Goal: Task Accomplishment & Management: Use online tool/utility

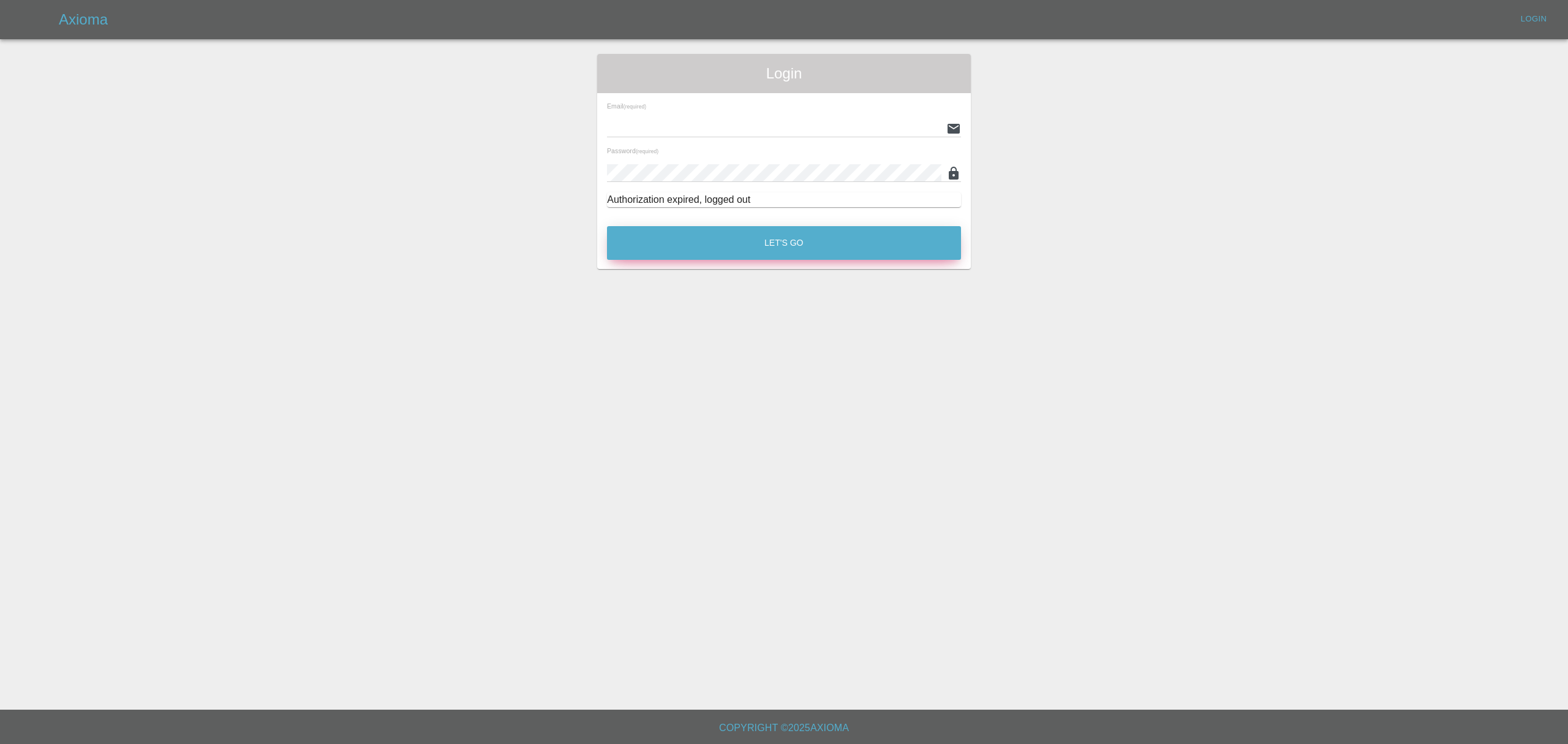
type input "[PERSON_NAME][EMAIL_ADDRESS][DOMAIN_NAME]"
drag, startPoint x: 696, startPoint y: 235, endPoint x: 229, endPoint y: 59, distance: 499.1
click at [697, 235] on button "Let's Go" at bounding box center [784, 243] width 354 height 34
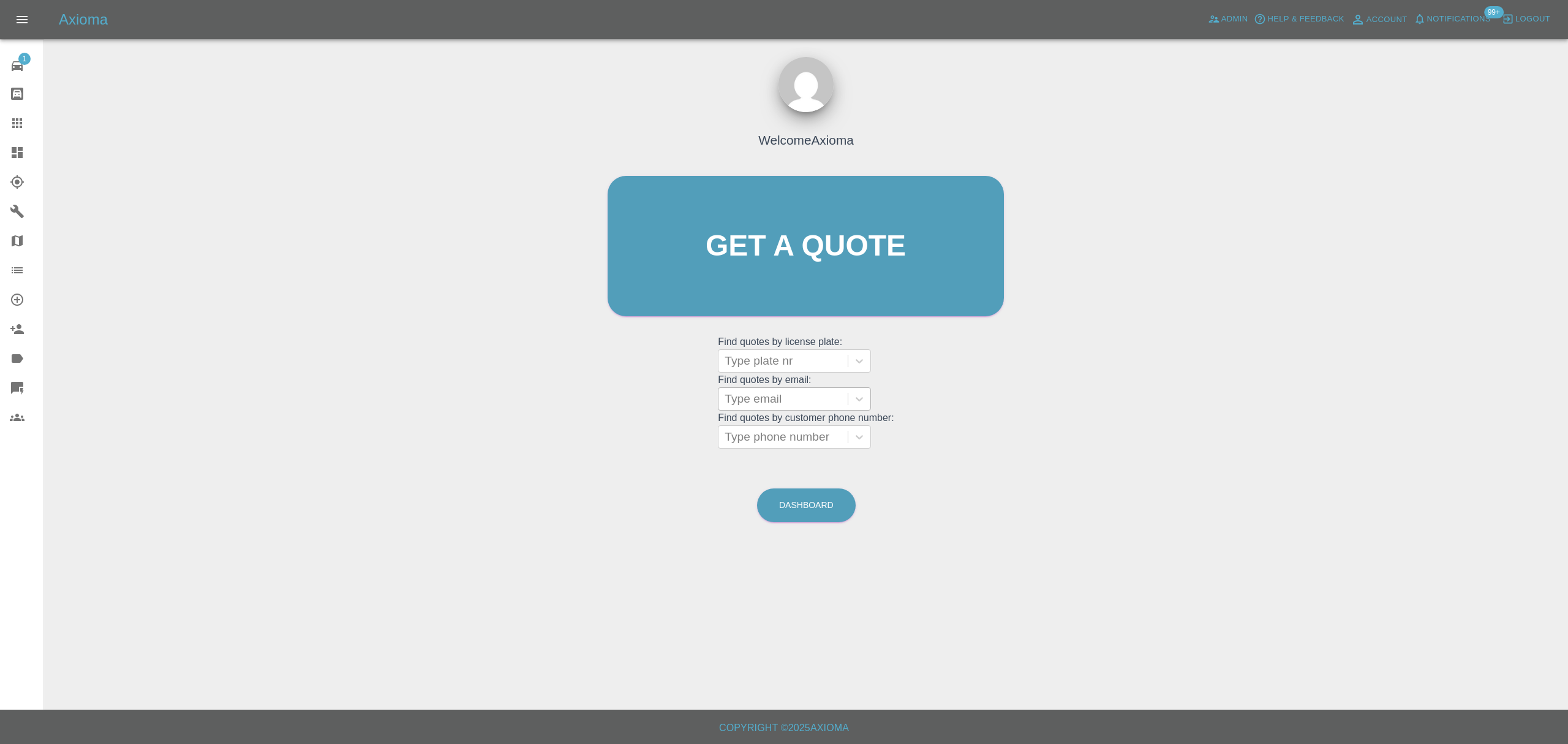
click at [764, 402] on div at bounding box center [783, 399] width 117 height 17
paste input "[PERSON_NAME][EMAIL_ADDRESS][DOMAIN_NAME]"
type input "[PERSON_NAME][EMAIL_ADDRESS][DOMAIN_NAME]"
click at [772, 424] on div "AO18ZNB, Finished" at bounding box center [794, 430] width 153 height 25
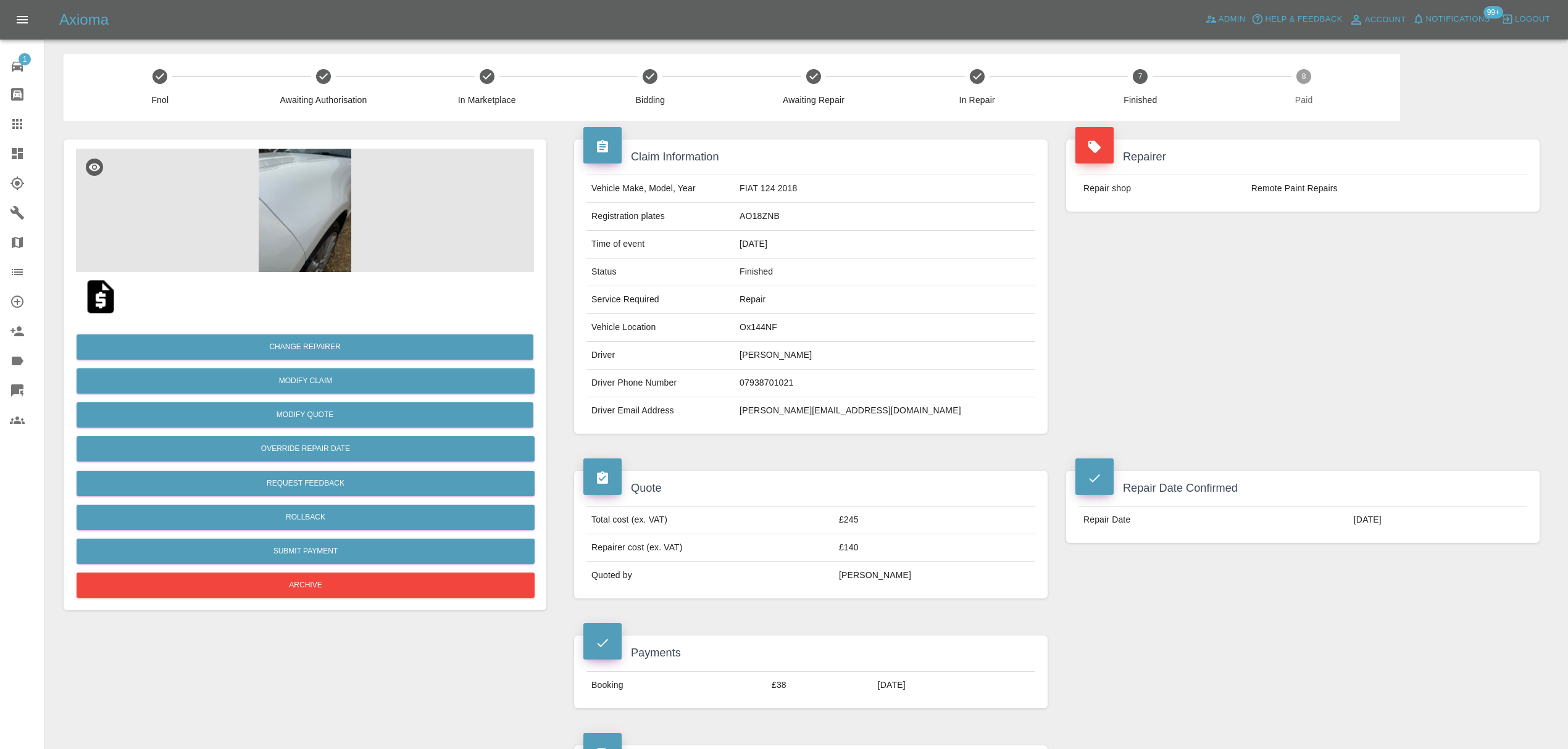
click at [828, 414] on td "[PERSON_NAME][EMAIL_ADDRESS][DOMAIN_NAME]" at bounding box center [885, 411] width 301 height 27
click at [828, 414] on td "maria.worrall95@gmail.com" at bounding box center [885, 411] width 301 height 27
copy div "maria.worrall95@gmail.com"
click at [865, 404] on td "maria.worrall95@gmail.com" at bounding box center [885, 411] width 301 height 27
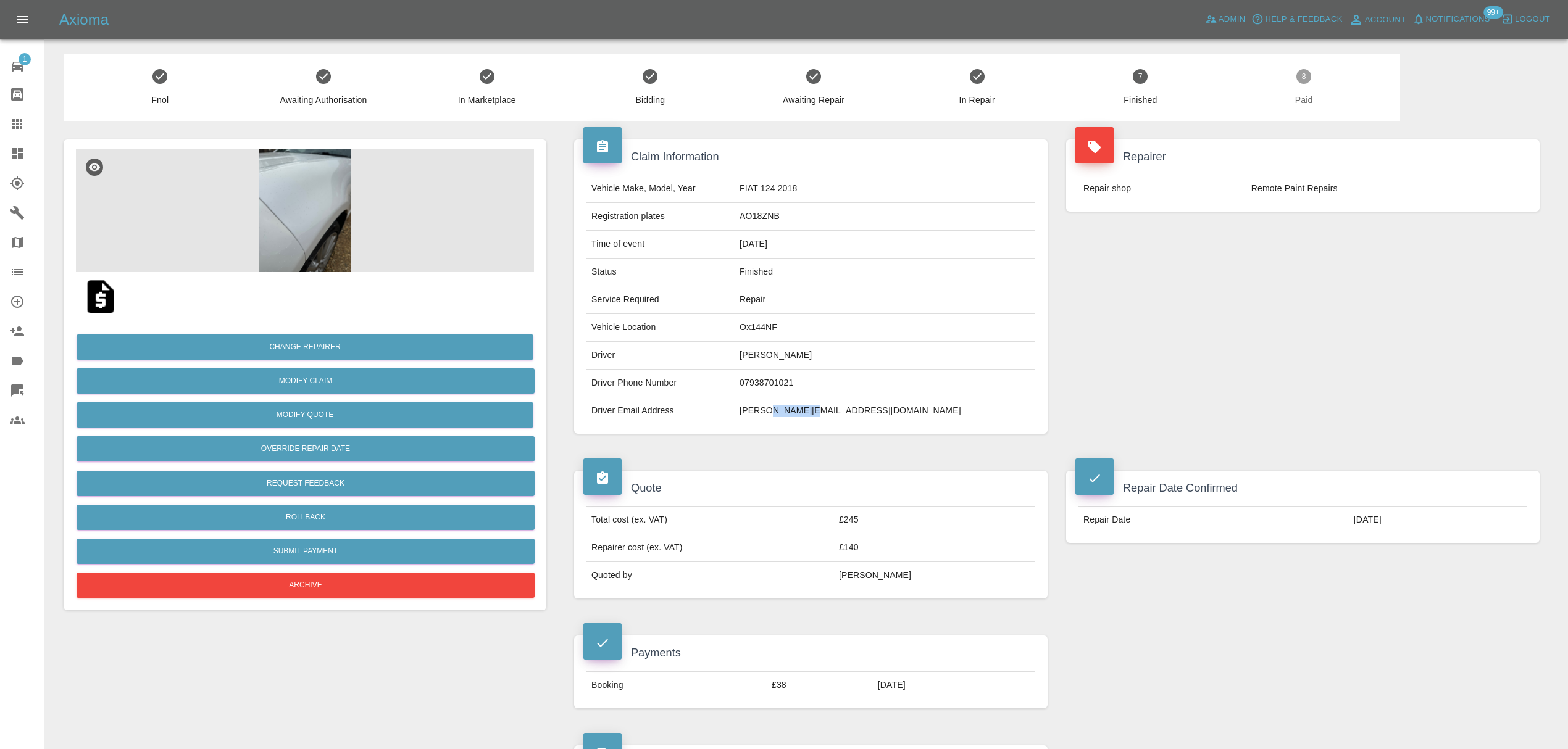
click at [865, 404] on td "maria.worrall95@gmail.com" at bounding box center [885, 411] width 301 height 27
drag, startPoint x: 11, startPoint y: 127, endPoint x: 38, endPoint y: 134, distance: 27.9
click at [11, 127] on icon at bounding box center [17, 123] width 15 height 15
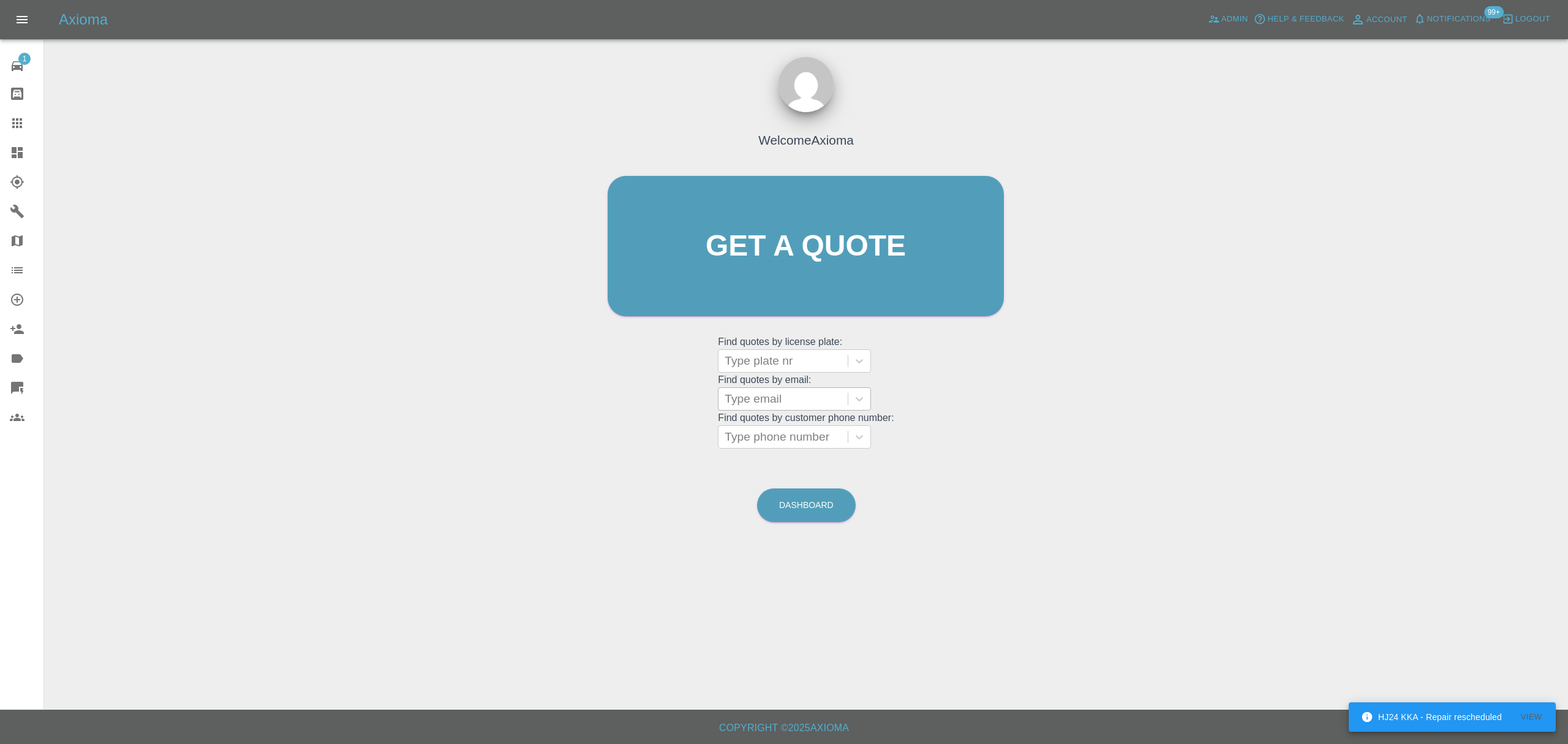
click at [754, 410] on div "Type email" at bounding box center [783, 399] width 129 height 22
paste input "peteralan1948@aol.com"
type input "peteralan1948@aol.com"
click at [781, 439] on div "HJ63 EUF, Finished" at bounding box center [794, 430] width 153 height 25
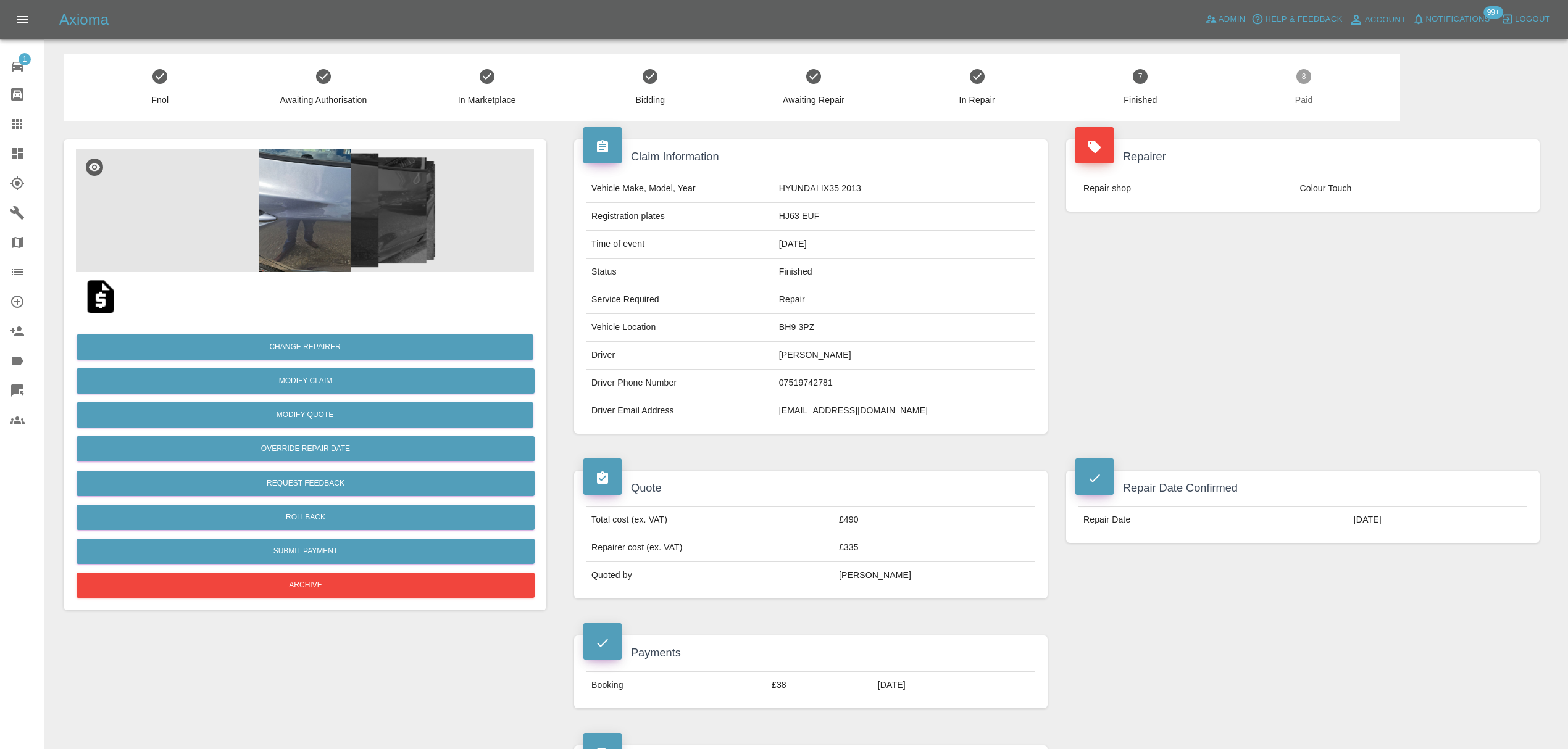
click at [858, 414] on td "peteralan1948@aol.com" at bounding box center [905, 411] width 261 height 27
copy div "peteralan1948@aol.com"
drag, startPoint x: 23, startPoint y: 122, endPoint x: 31, endPoint y: 126, distance: 8.9
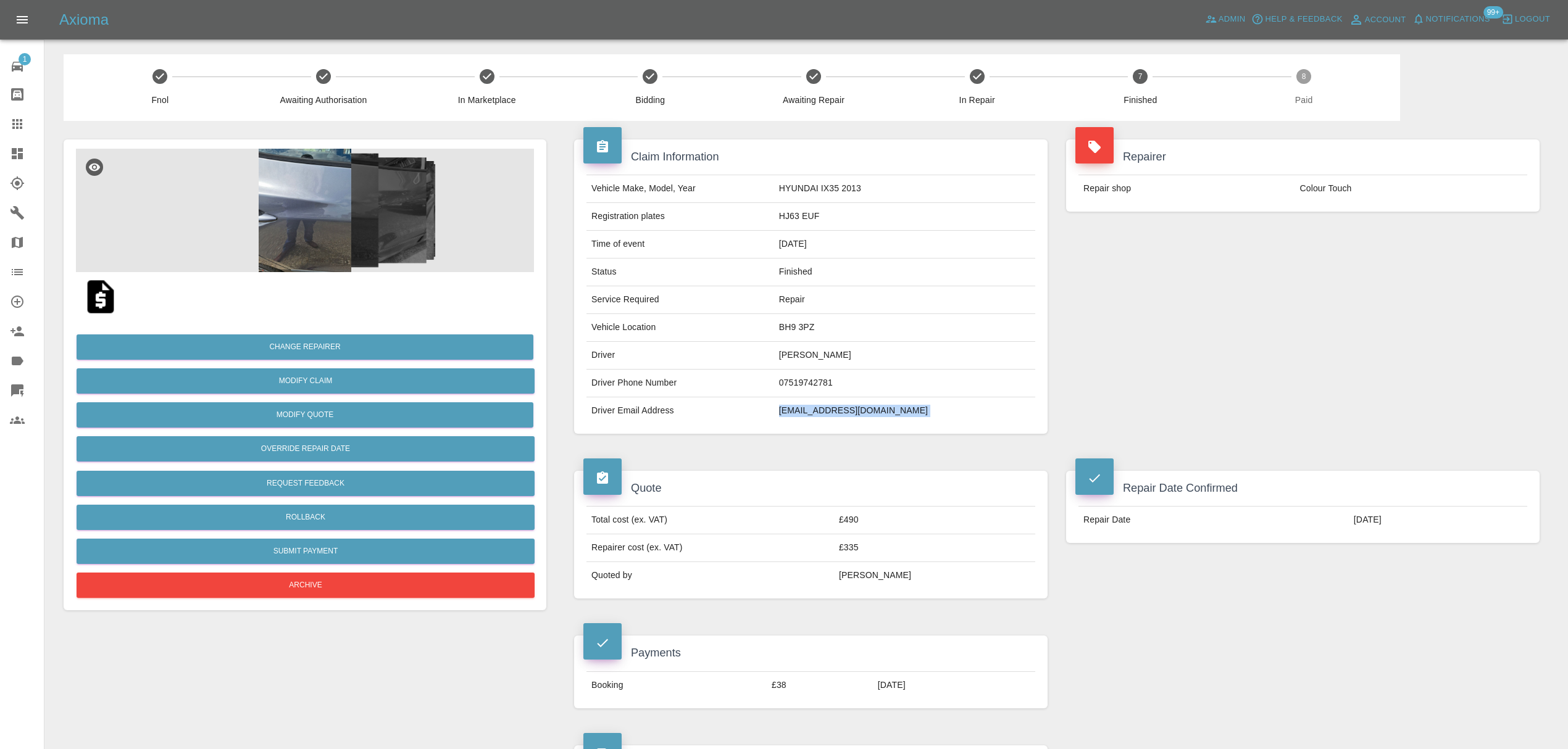
click at [23, 122] on icon at bounding box center [17, 123] width 15 height 15
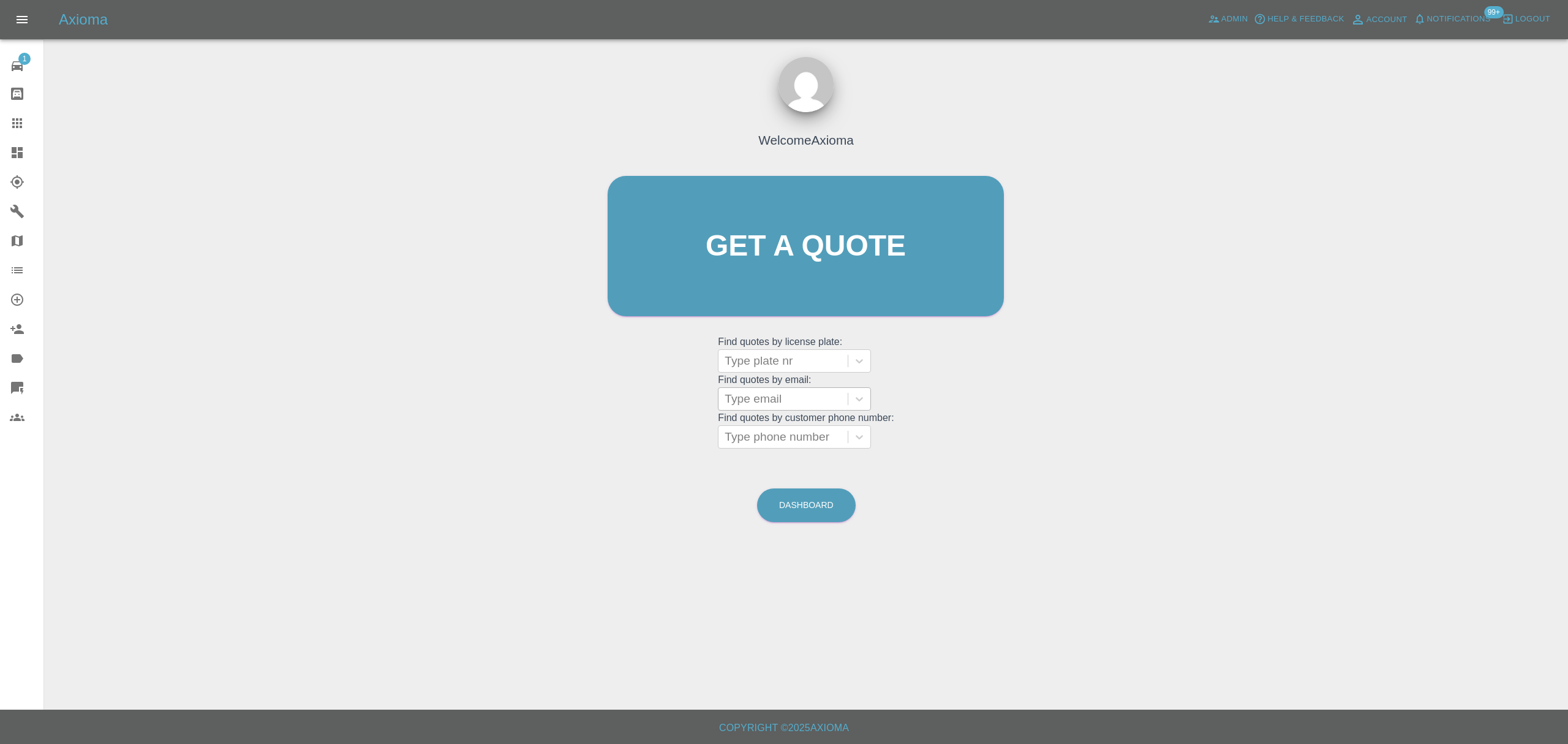
click at [766, 410] on div "Type email" at bounding box center [783, 399] width 129 height 22
paste input "Victoriacraig1307@gmail.com"
type input "Victoriacraig1307@gmail.com"
click at [777, 435] on div "SK18MVN, Paid" at bounding box center [794, 430] width 153 height 25
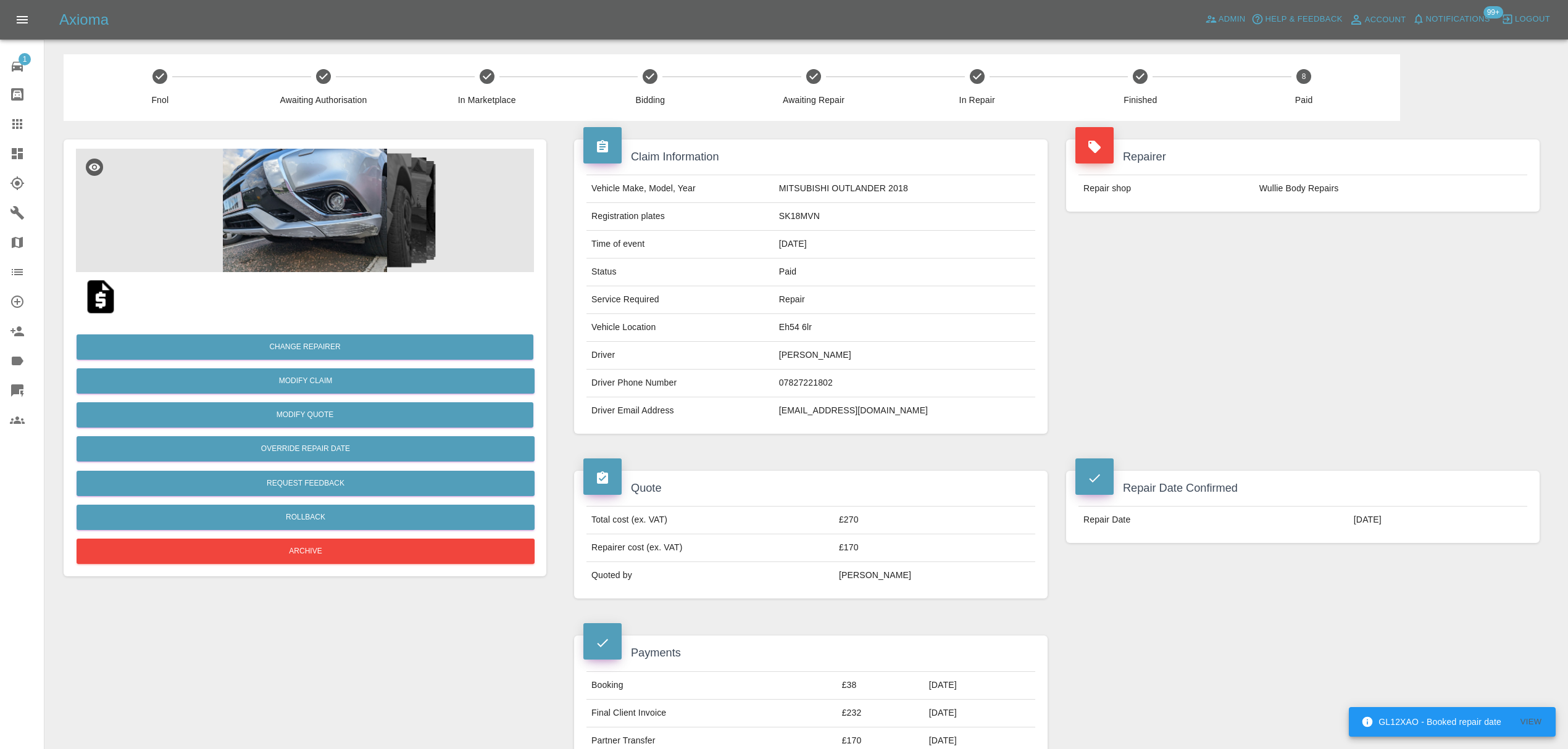
drag, startPoint x: 13, startPoint y: 126, endPoint x: 30, endPoint y: 130, distance: 17.5
click at [13, 126] on icon at bounding box center [17, 123] width 15 height 15
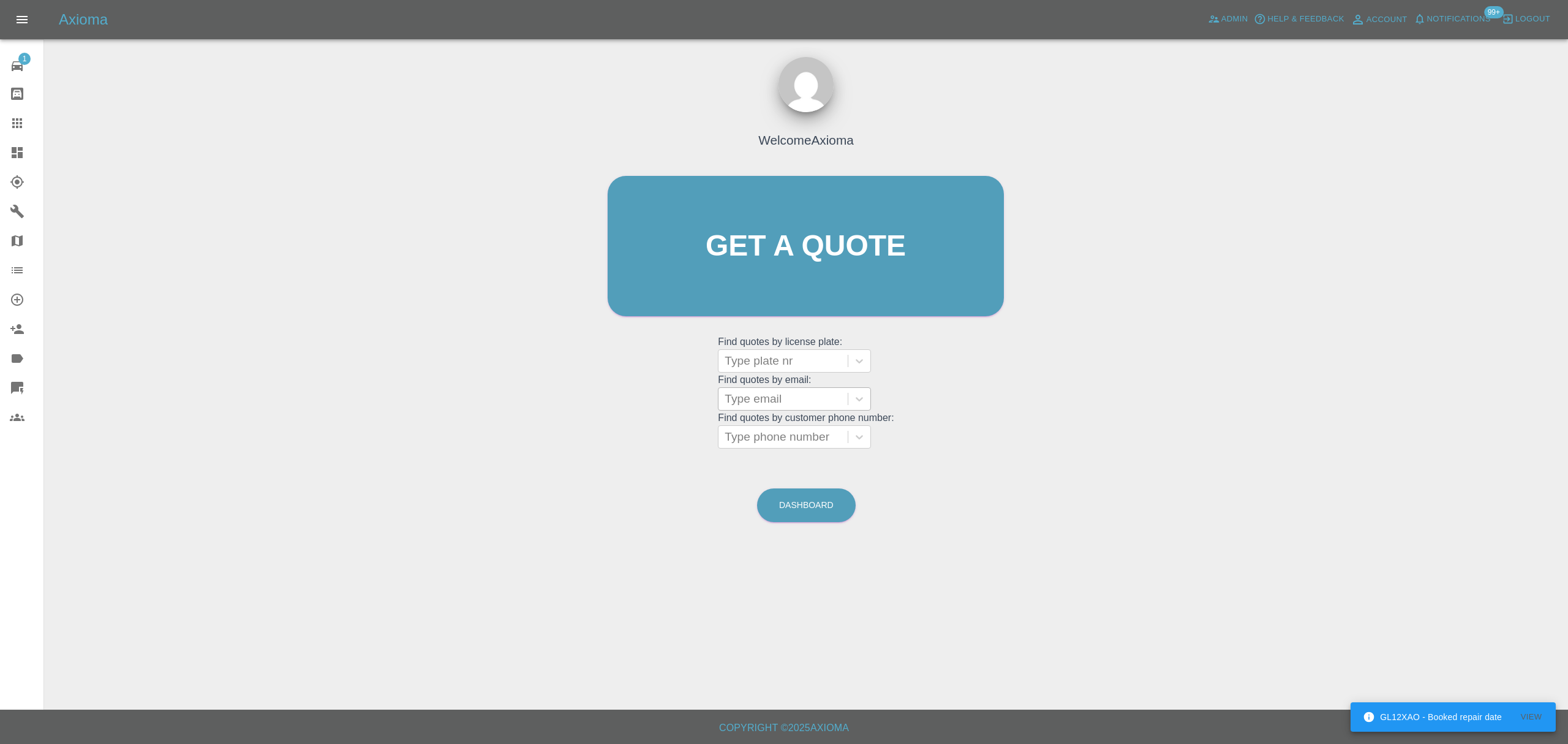
click at [743, 397] on div at bounding box center [783, 399] width 117 height 17
paste input "gavingager@hotmail.com"
type input "gavingager@hotmail.com"
click at [758, 424] on div "KN70YZA, Finished" at bounding box center [794, 430] width 153 height 25
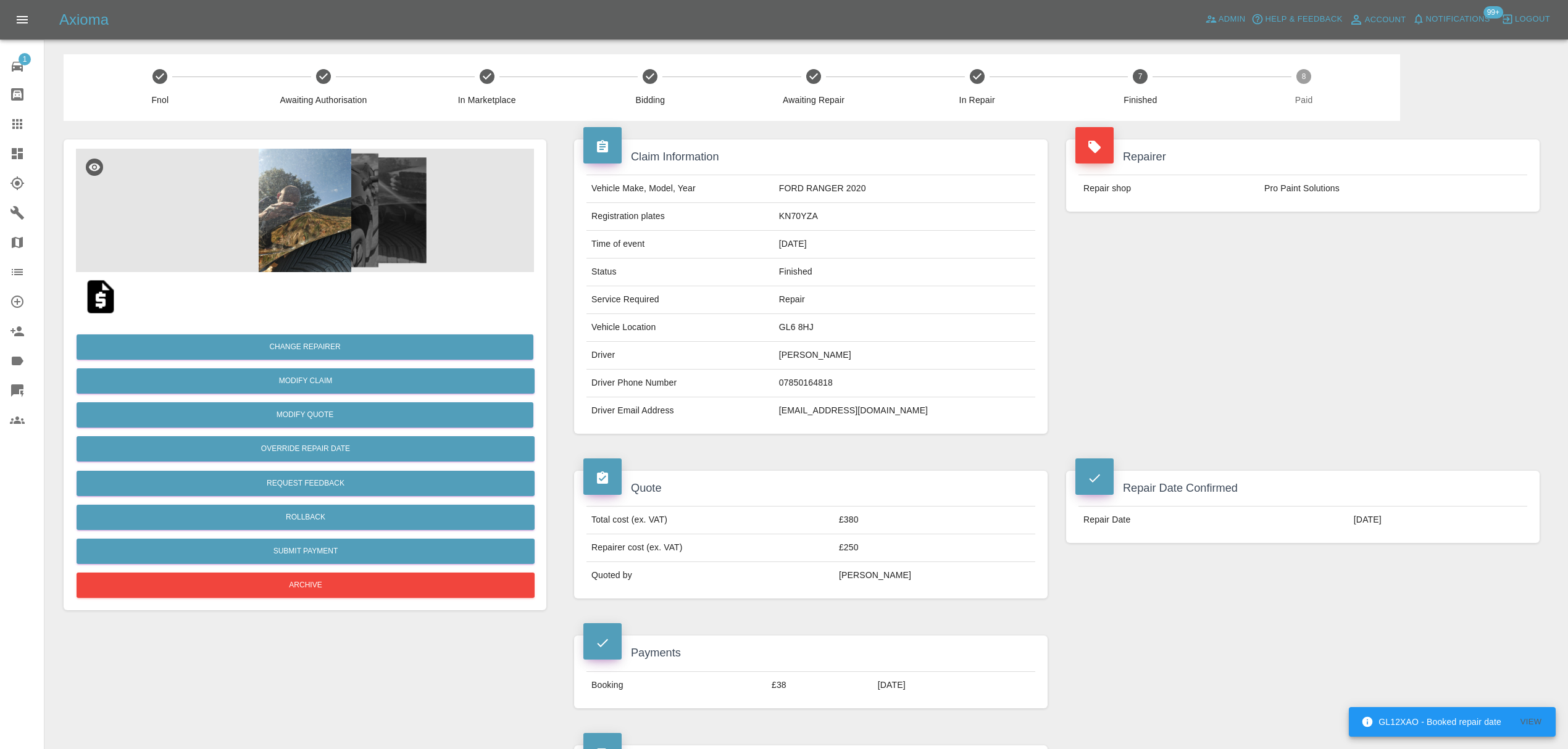
click at [839, 399] on td "gavingager@hotmail.com" at bounding box center [905, 411] width 261 height 27
click at [833, 421] on td "gavingager@hotmail.com" at bounding box center [905, 411] width 261 height 27
click at [837, 413] on td "gavingager@hotmail.com" at bounding box center [905, 411] width 261 height 27
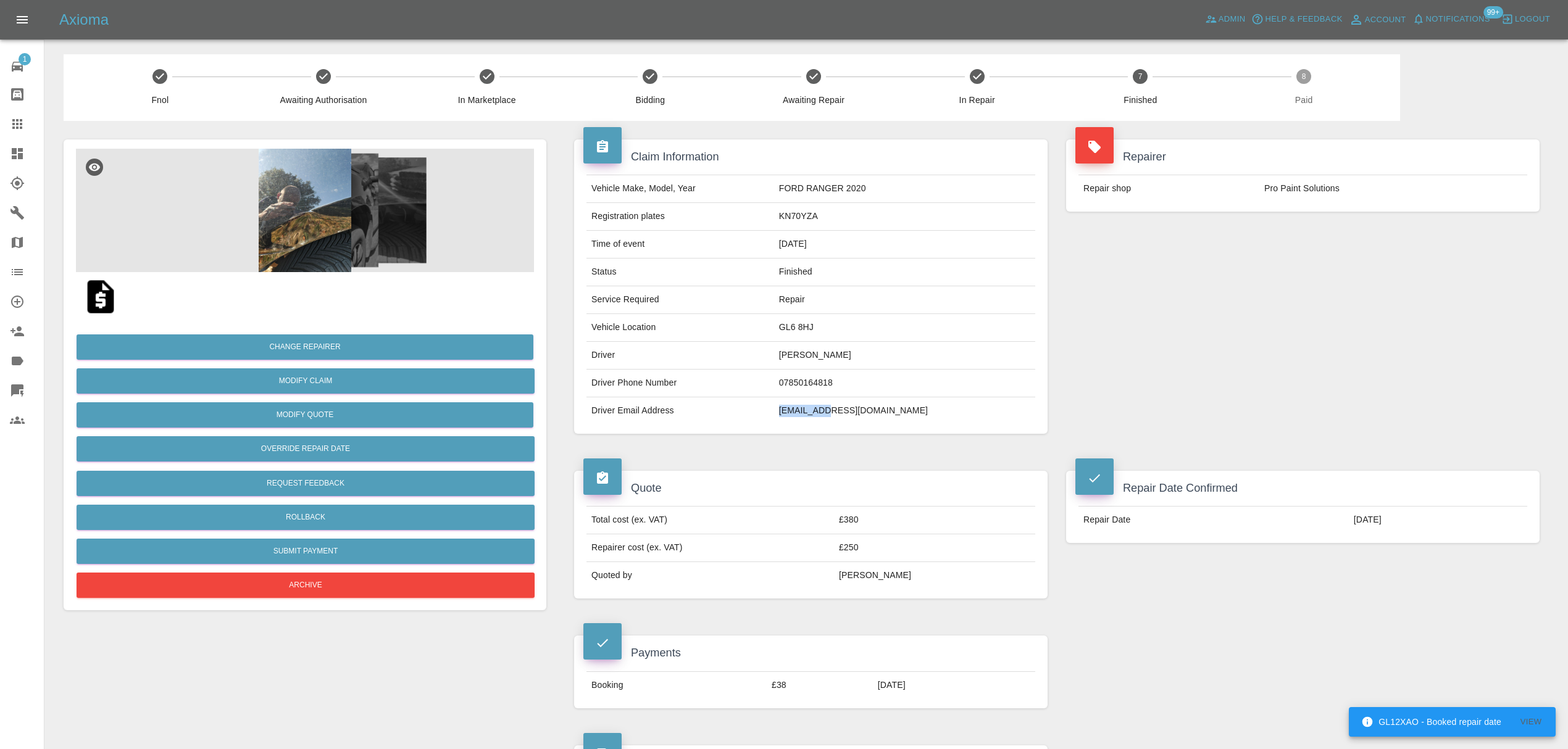
click at [837, 413] on td "gavingager@hotmail.com" at bounding box center [905, 411] width 261 height 27
copy div "gavingager@hotmail.com"
click at [17, 131] on icon at bounding box center [17, 123] width 15 height 15
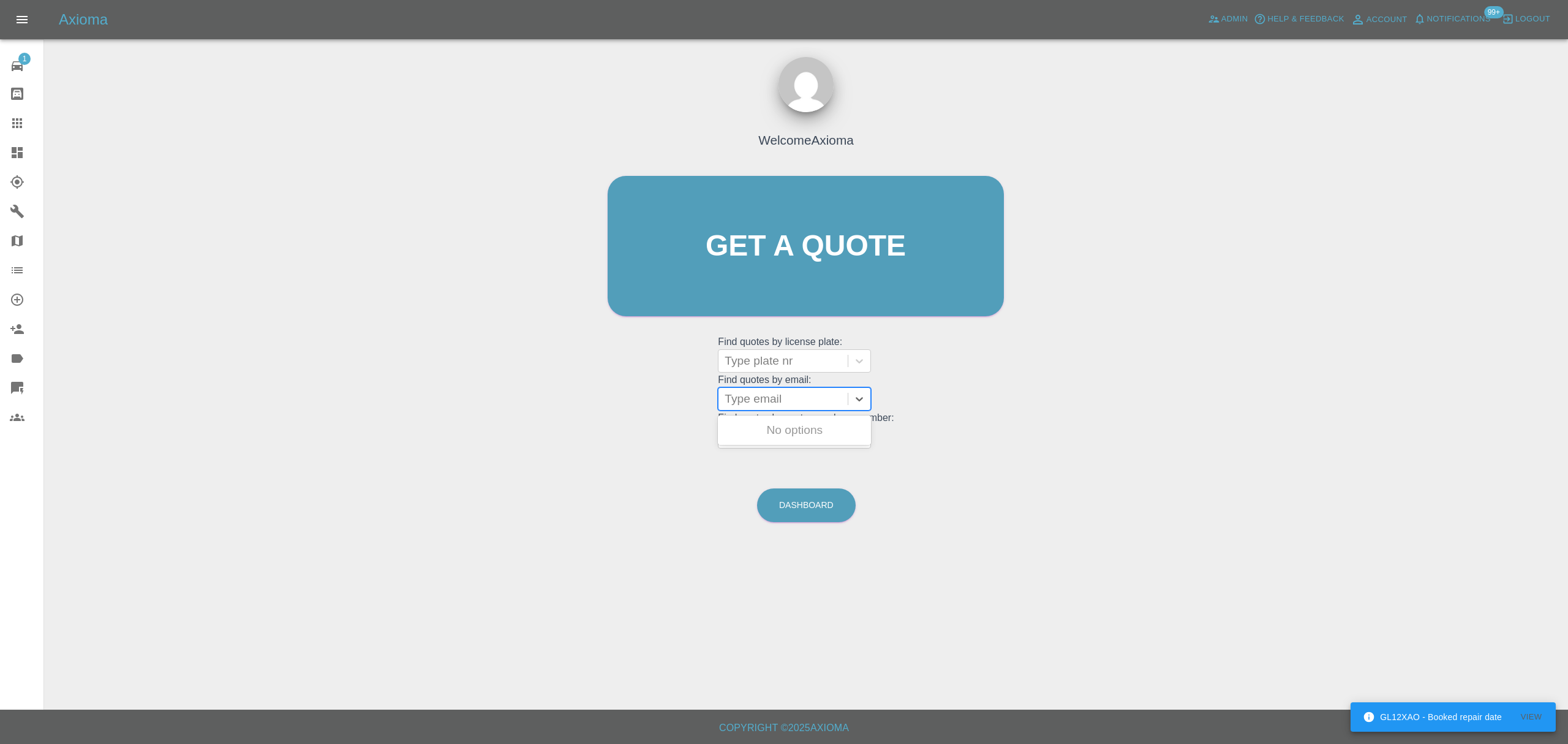
click at [763, 396] on div at bounding box center [783, 399] width 117 height 17
paste input "kalaharvey@btinternet.com"
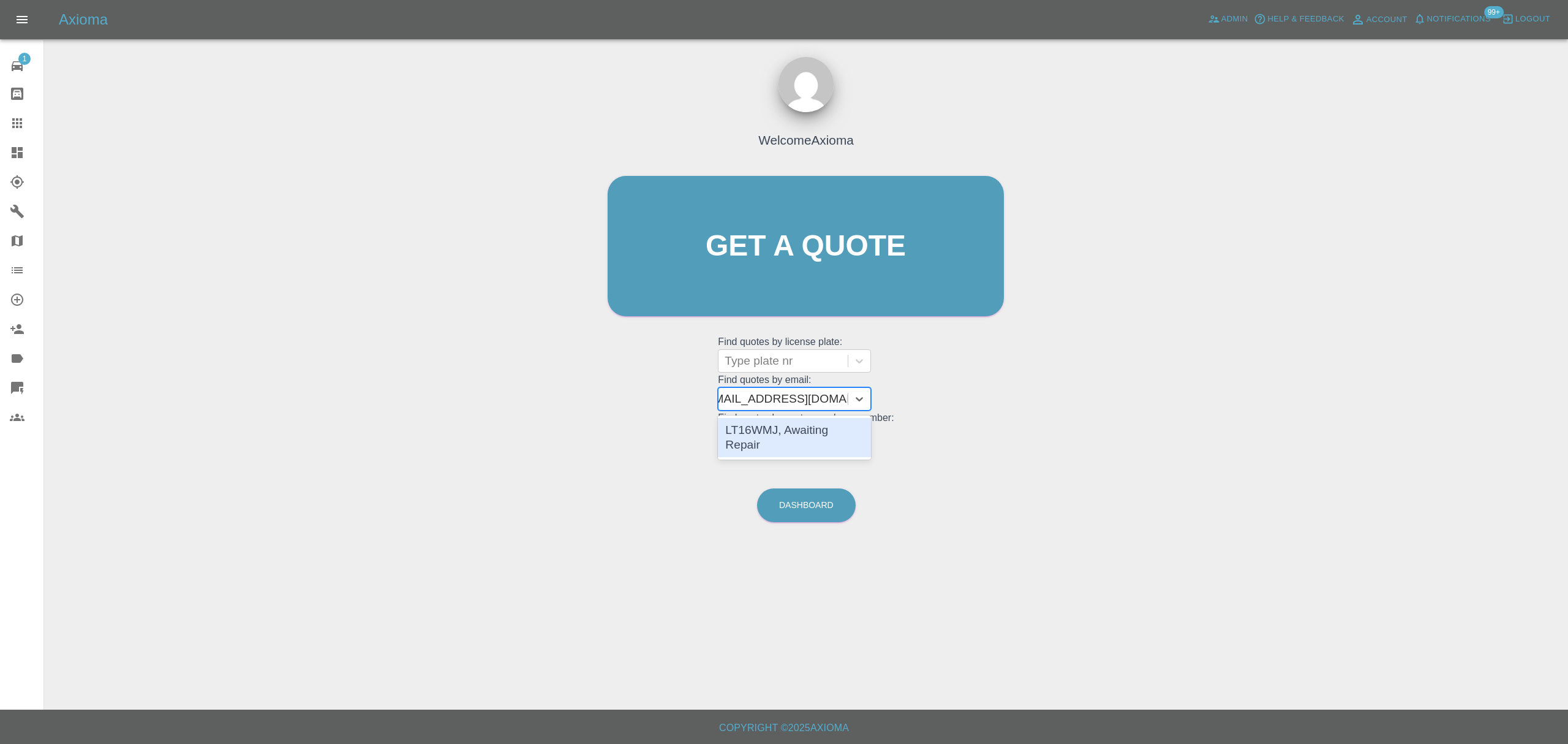
type input "kalaharvey@btinternet.com"
paste input "kalaharvey@btinternet.com"
type input "kalaharvey@btinternet.com"
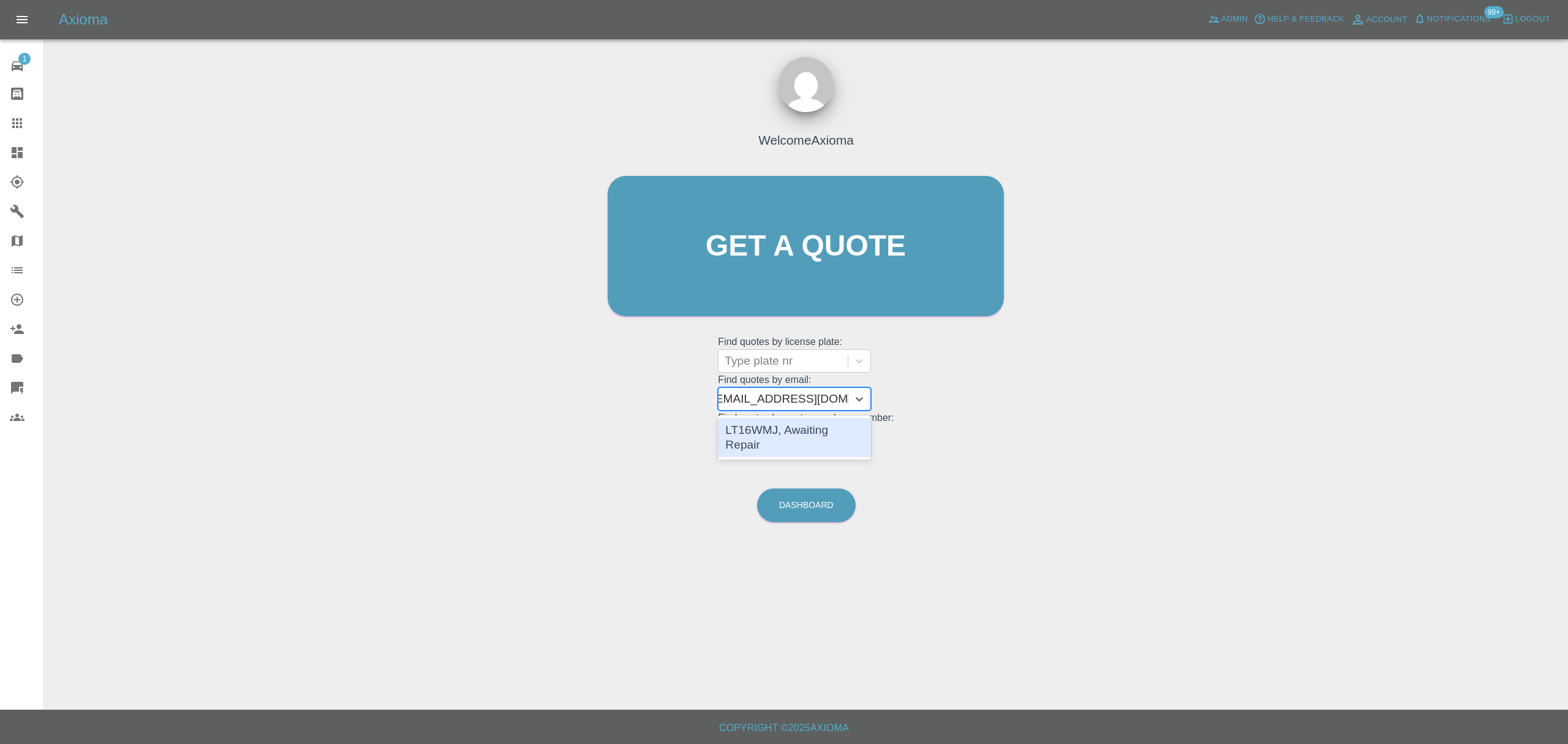
click at [797, 432] on div "LT16WMJ, Awaiting Repair" at bounding box center [794, 437] width 153 height 39
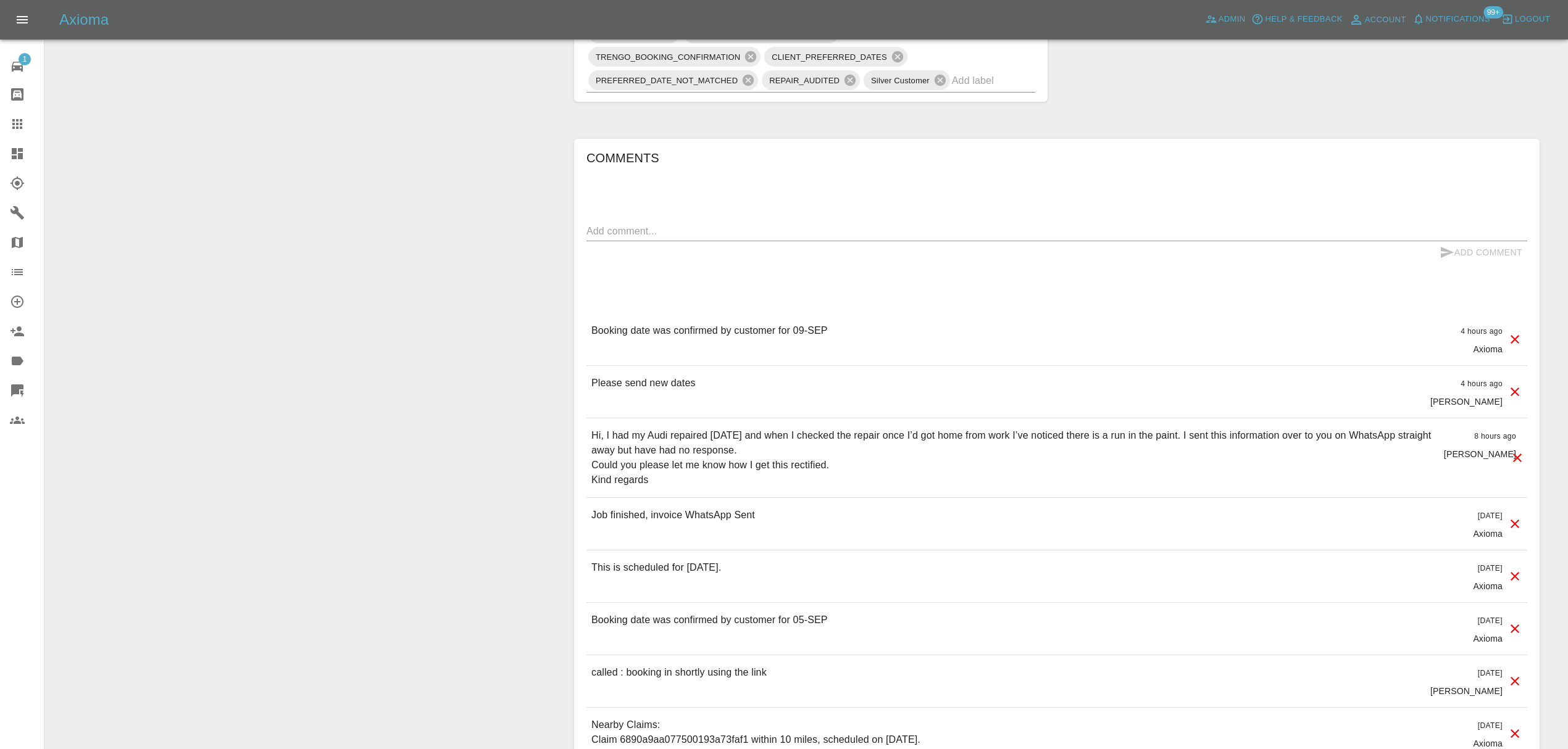
scroll to position [823, 0]
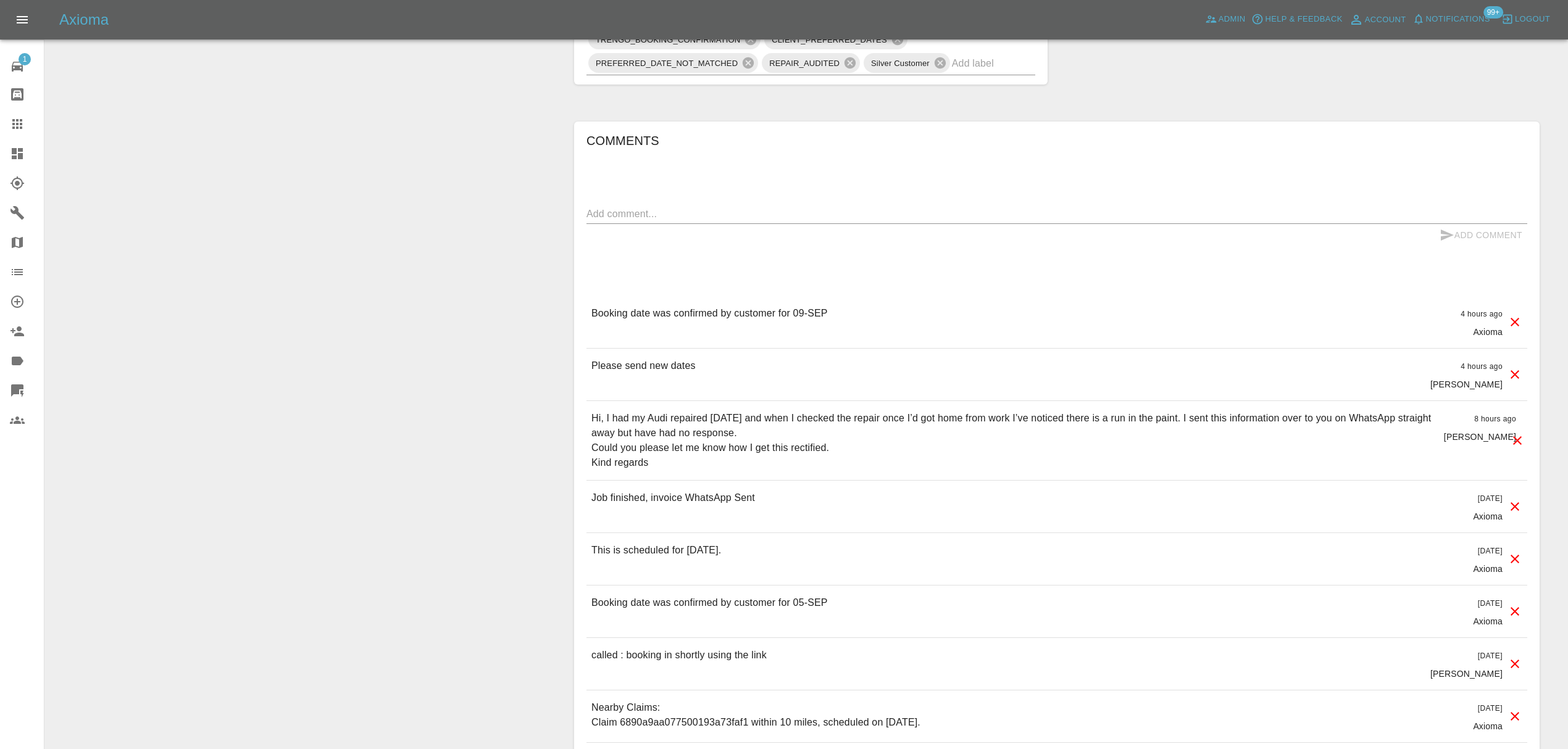
drag, startPoint x: 709, startPoint y: 473, endPoint x: 593, endPoint y: 410, distance: 132.0
click at [593, 410] on div "Hi, I had my Audi repaired yesterday and when I checked the repair once I’d got…" at bounding box center [1057, 441] width 941 height 79
copy p "Hi, I had my Audi repaired yesterday and when I checked the repair once I’d got…"
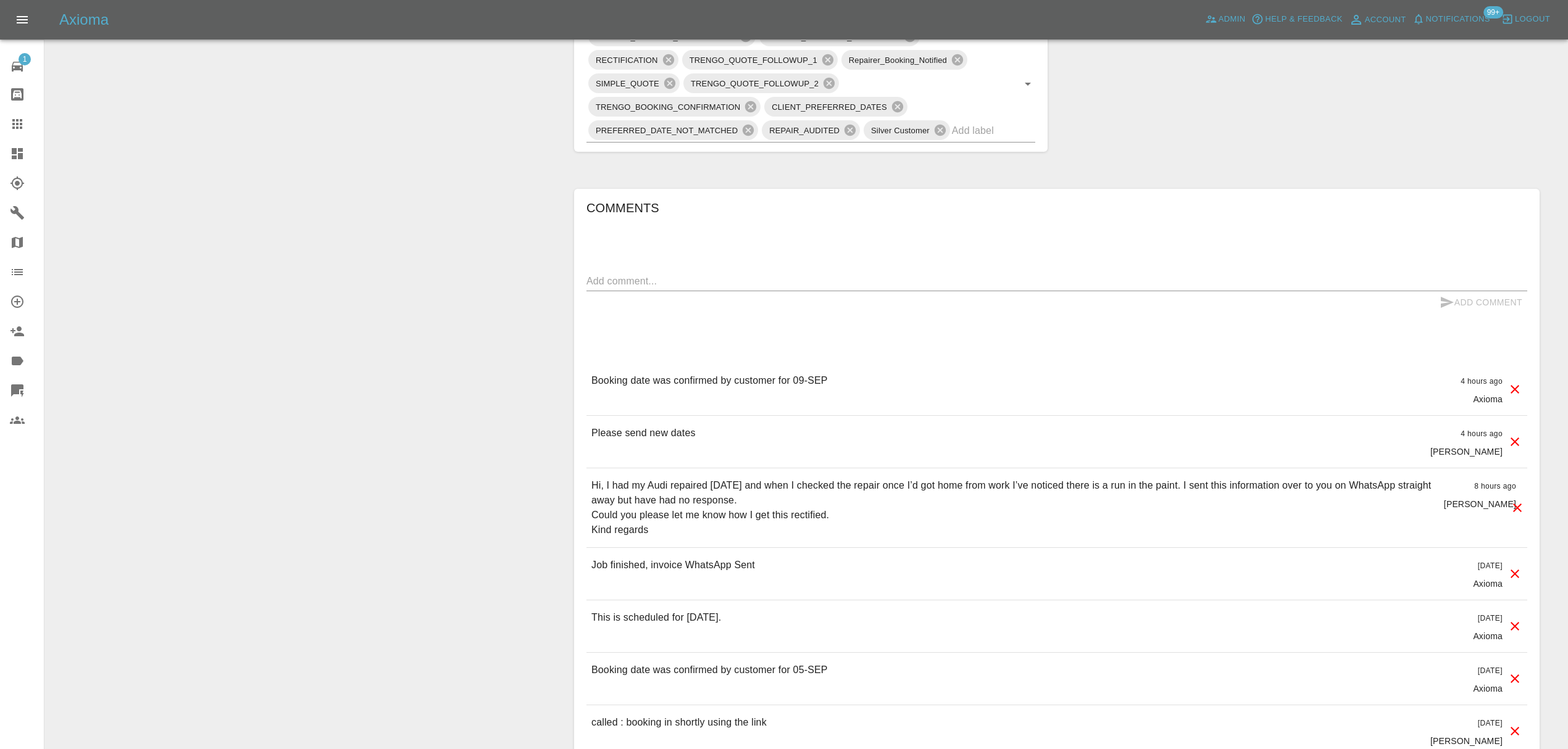
scroll to position [716, 0]
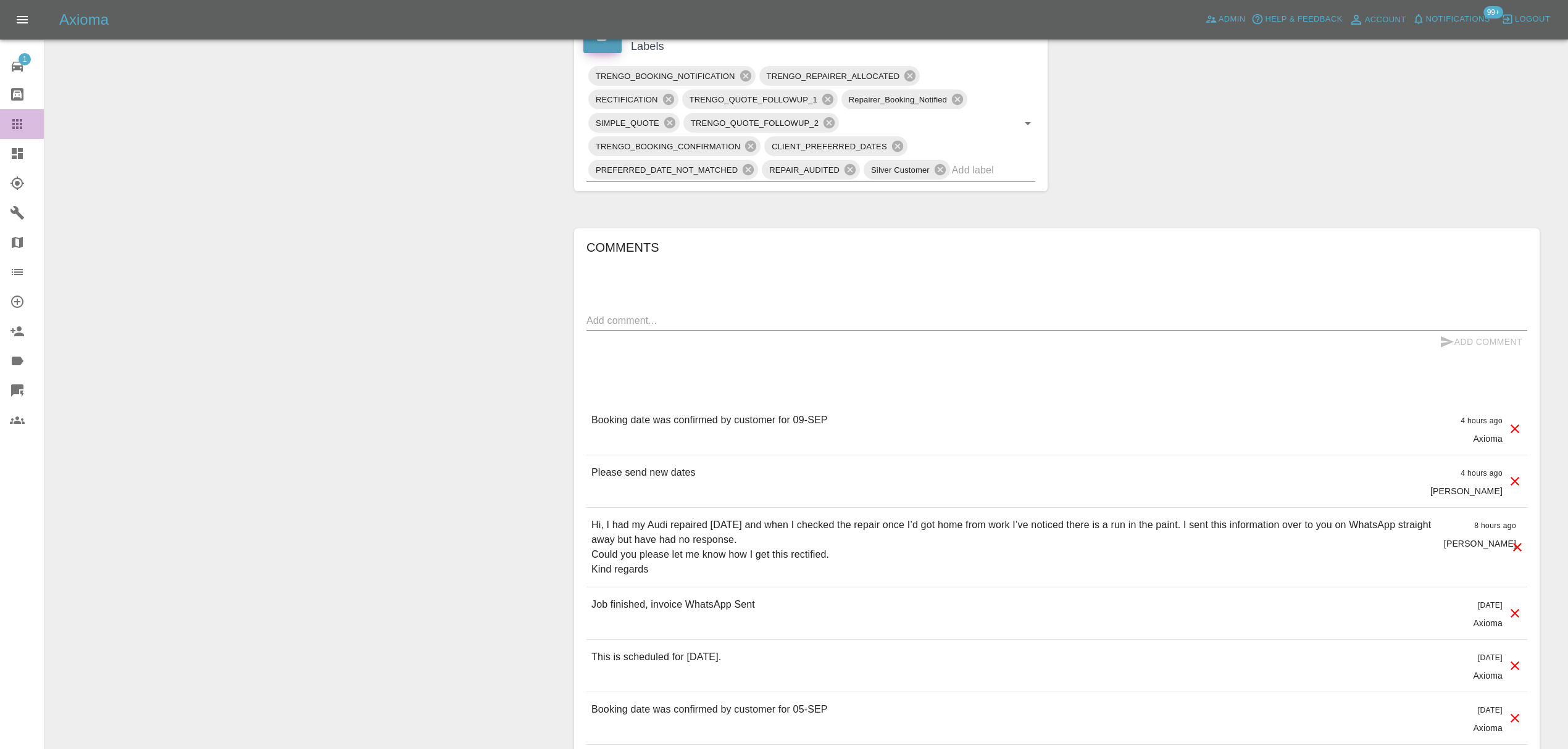
click at [30, 124] on div at bounding box center [27, 123] width 35 height 15
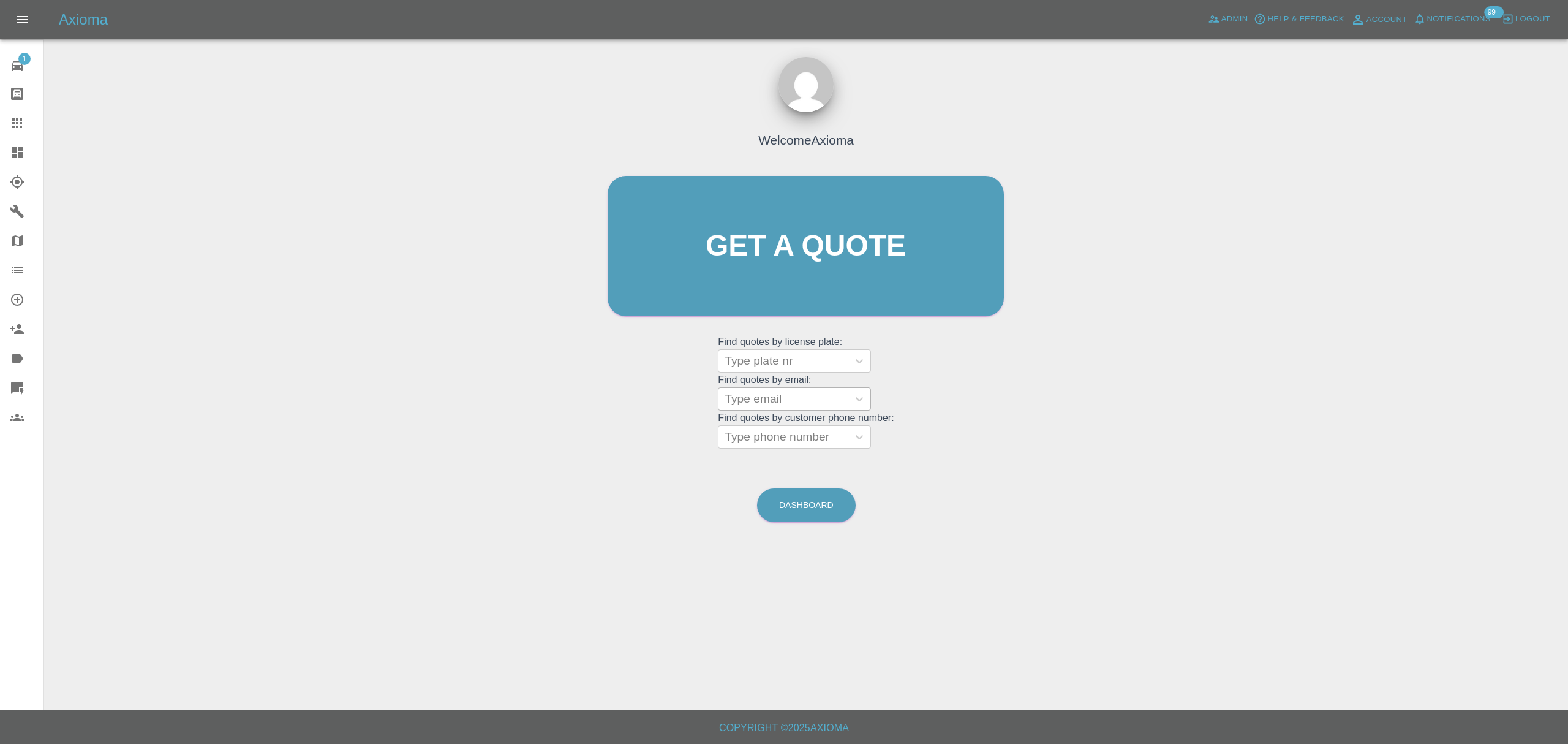
click at [797, 405] on div at bounding box center [783, 399] width 117 height 17
paste input "jan.safc.73@blueyonder.co.uk"
type input "jan.safc.73@blueyonder.co.uk"
click at [795, 432] on div "VK10UJN, Finished" at bounding box center [794, 430] width 153 height 25
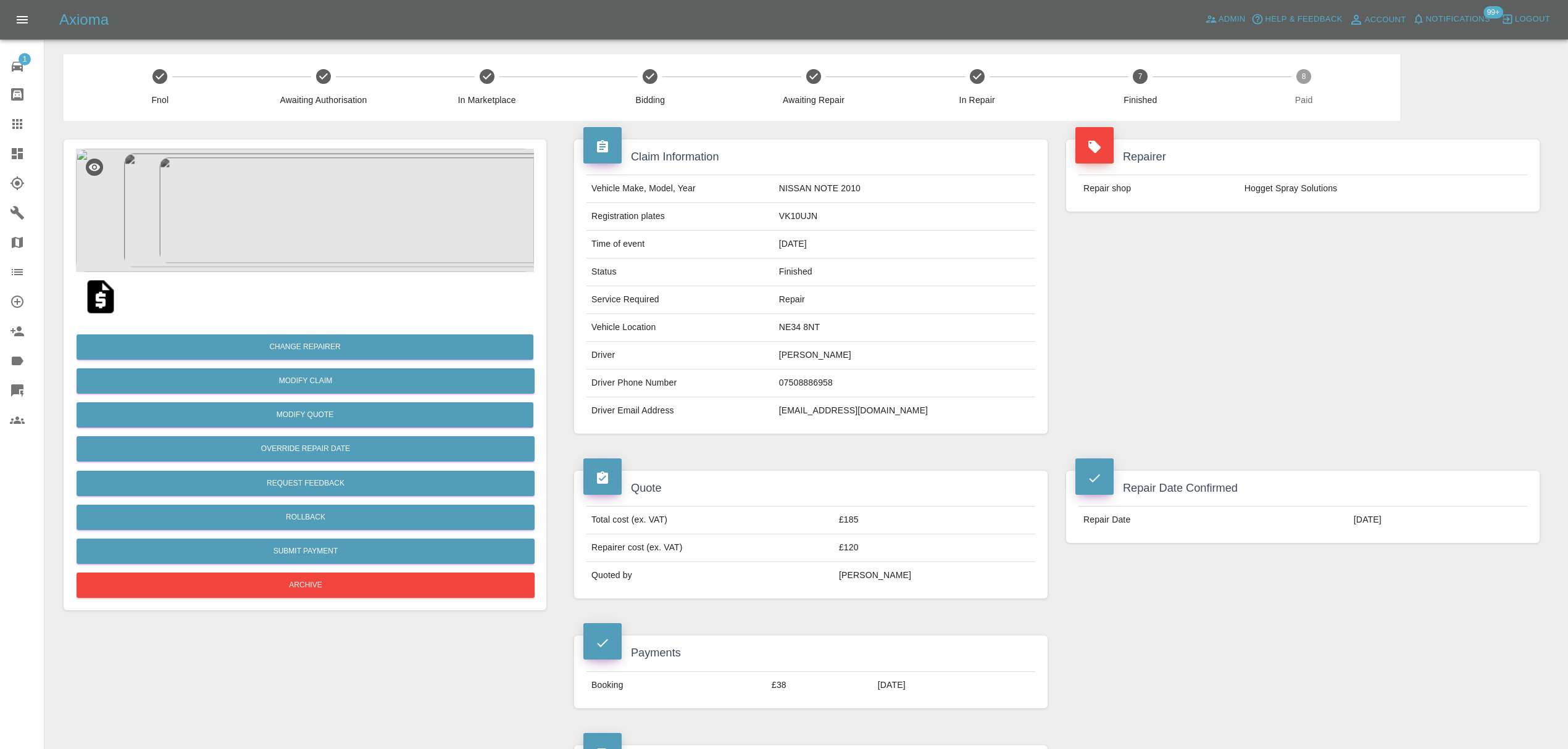
click at [855, 411] on td "jan.safc.73@blueyonder.co.uk" at bounding box center [905, 411] width 261 height 27
copy div "jan.safc.73@blueyonder.co.uk"
click at [20, 117] on icon at bounding box center [17, 123] width 15 height 15
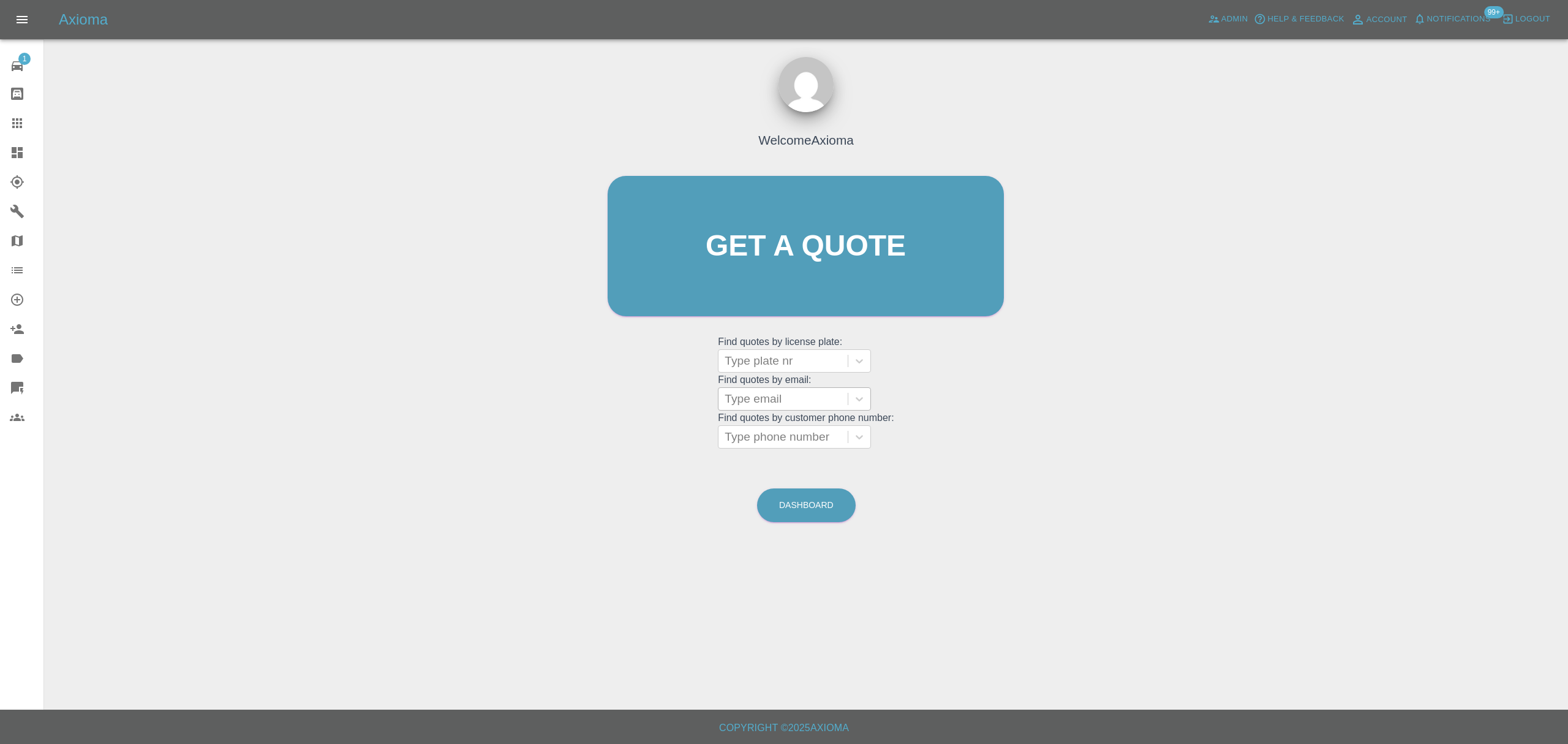
click at [745, 390] on div at bounding box center [783, 399] width 117 height 17
paste input "mikesmiter@msn.com"
type input "mikesmiter@msn.com"
click at [766, 430] on div "SM12TER, Finished" at bounding box center [794, 430] width 153 height 25
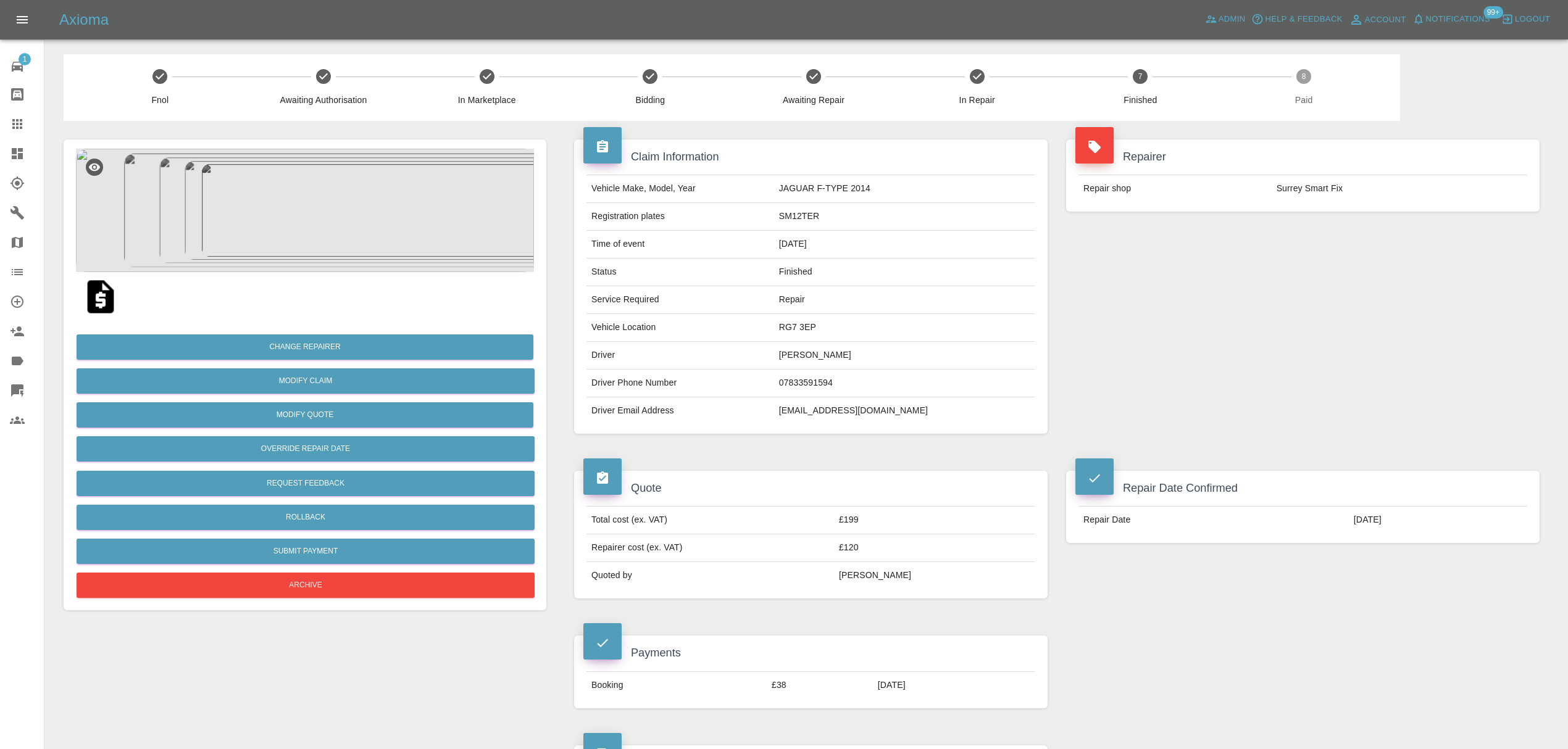
click at [8, 115] on link "Claims" at bounding box center [22, 124] width 43 height 29
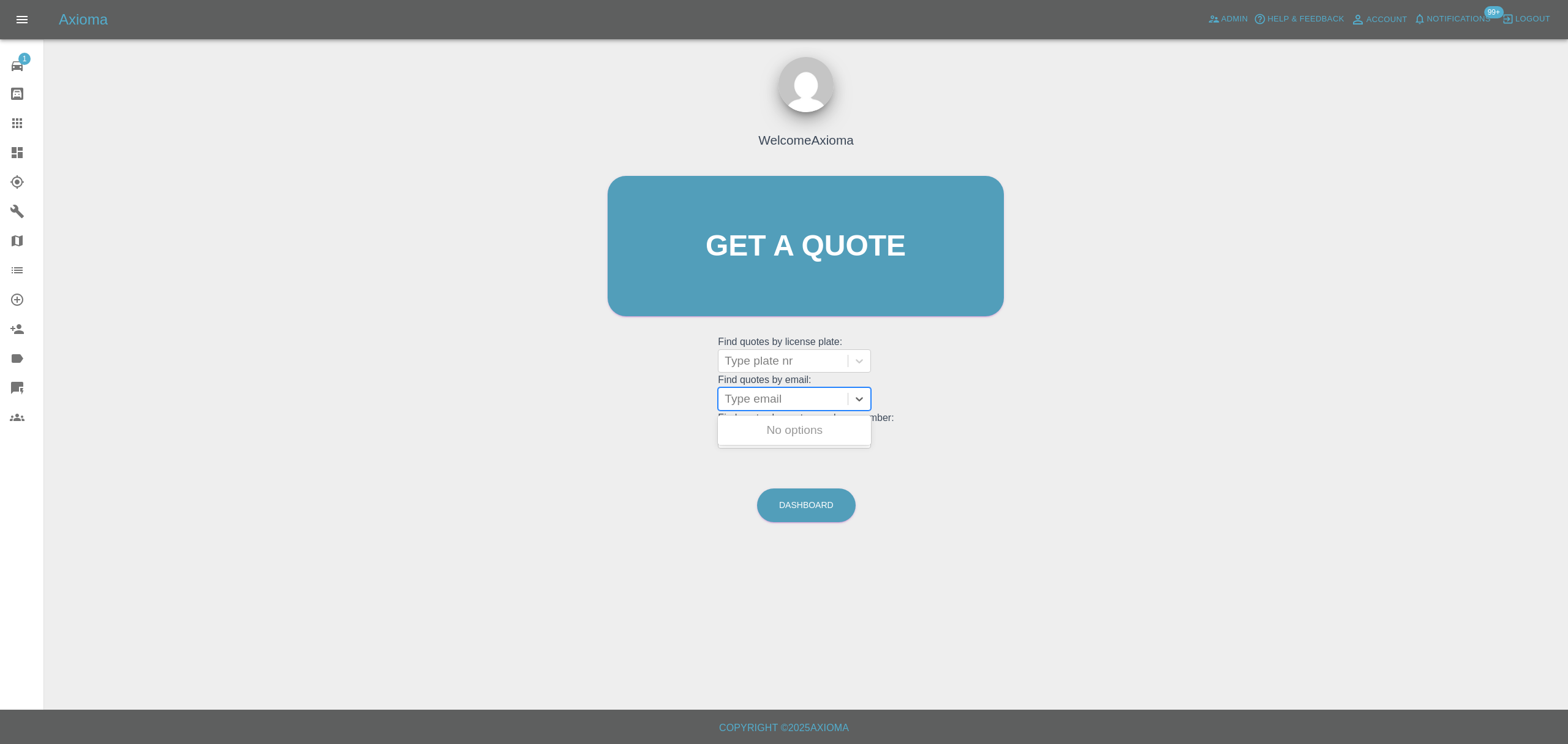
click at [771, 399] on div at bounding box center [783, 399] width 117 height 17
paste input "nav.ahluwalia62@gmail.com"
type input "nav.ahluwalia62@gmail.com"
click at [768, 429] on div "FD19ZZT, Finished" at bounding box center [794, 430] width 153 height 25
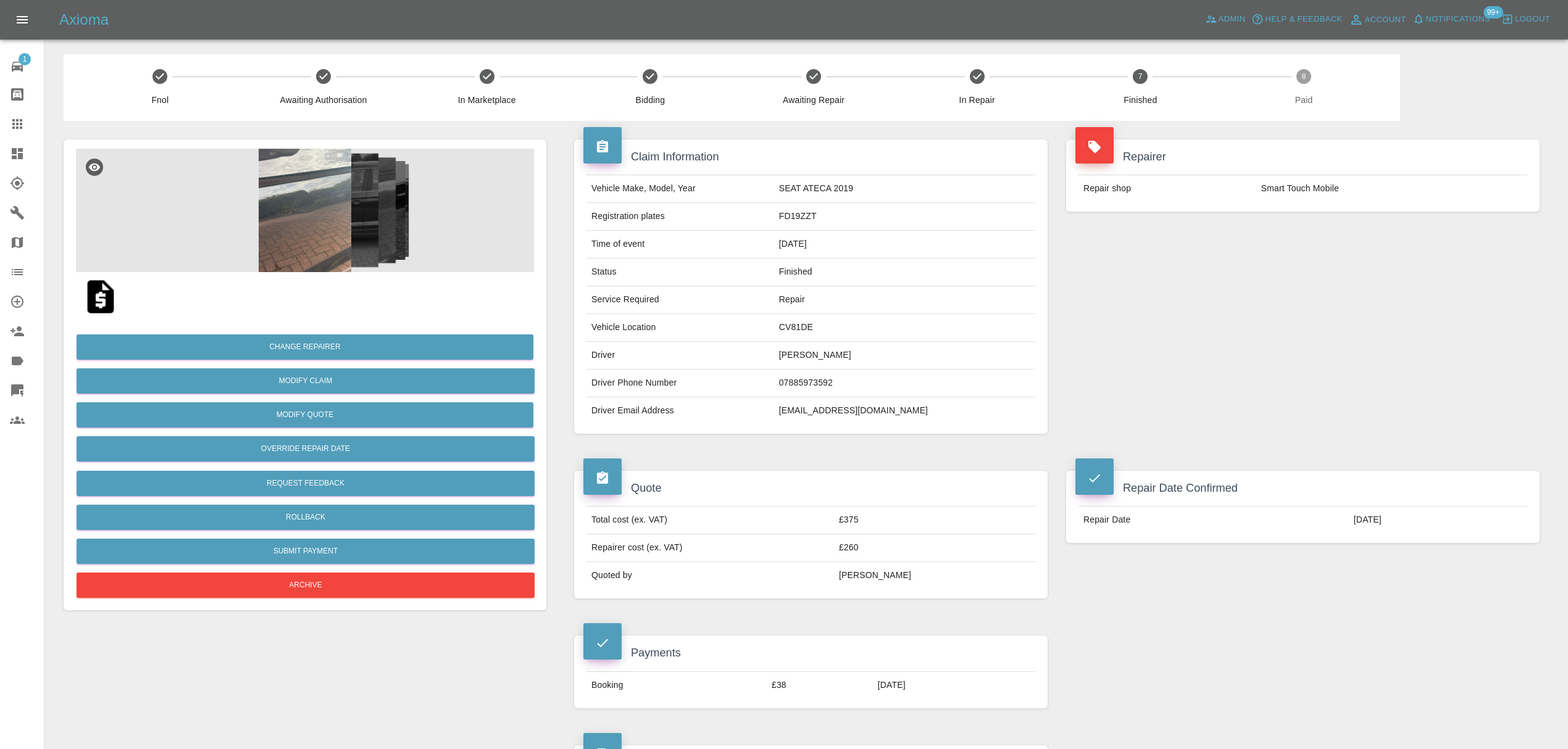
click at [23, 123] on icon at bounding box center [17, 123] width 10 height 10
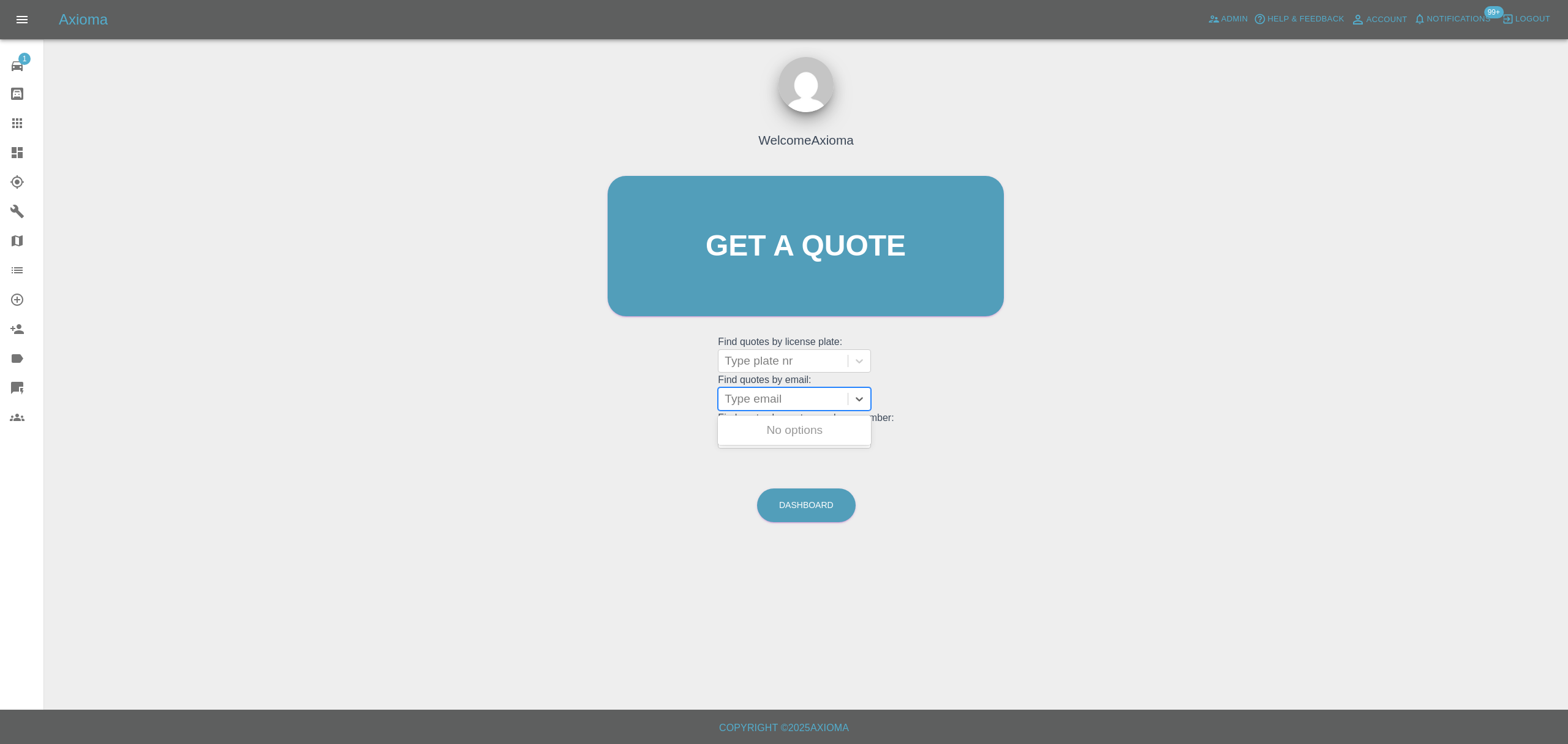
click at [812, 410] on div "Type email" at bounding box center [783, 399] width 129 height 22
paste input "rhonahunt@hotmail.co.uk"
type input "rhonahunt@hotmail.co.uk"
click at [811, 430] on div "LL24 KWV, Finished" at bounding box center [794, 430] width 153 height 25
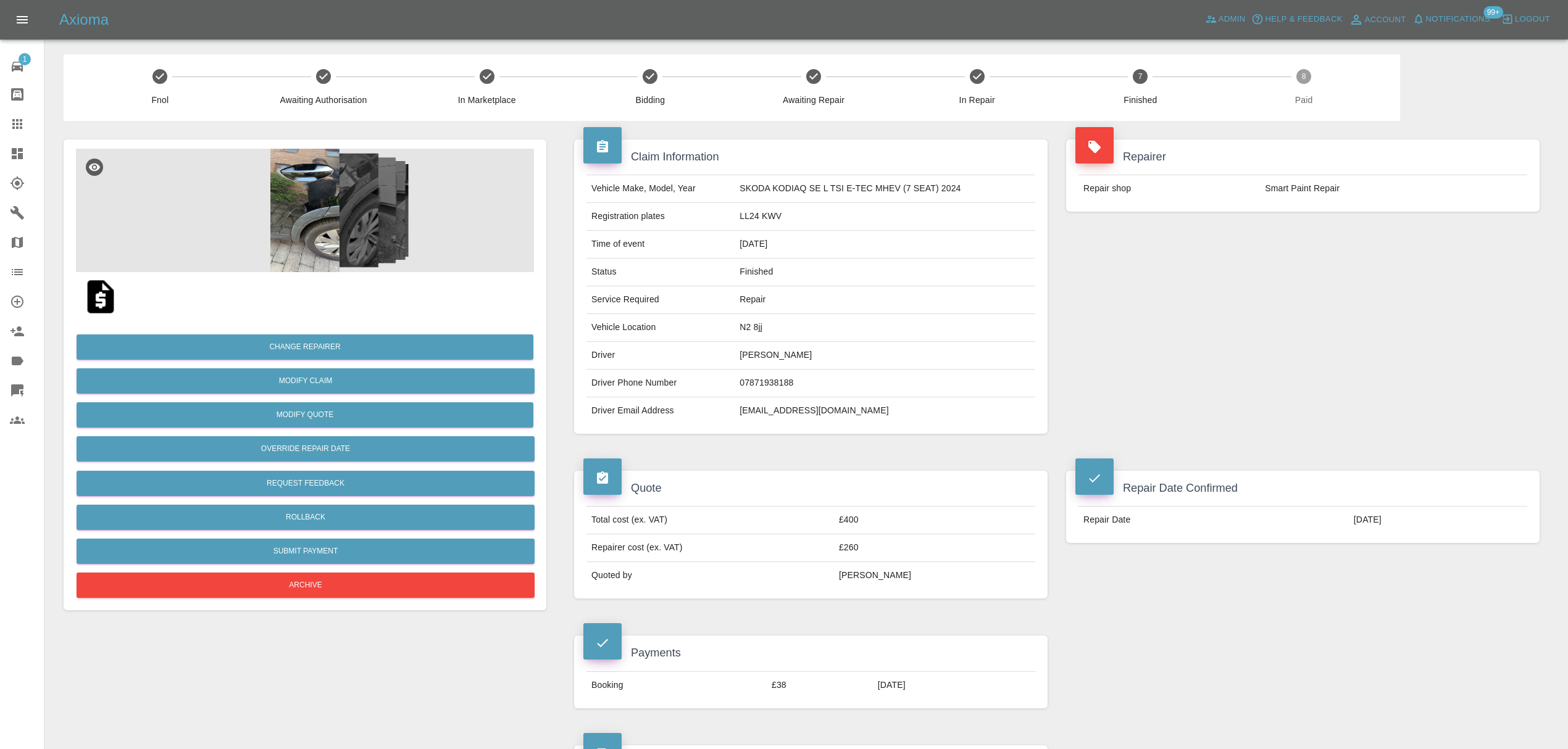
click at [23, 119] on icon at bounding box center [17, 123] width 15 height 15
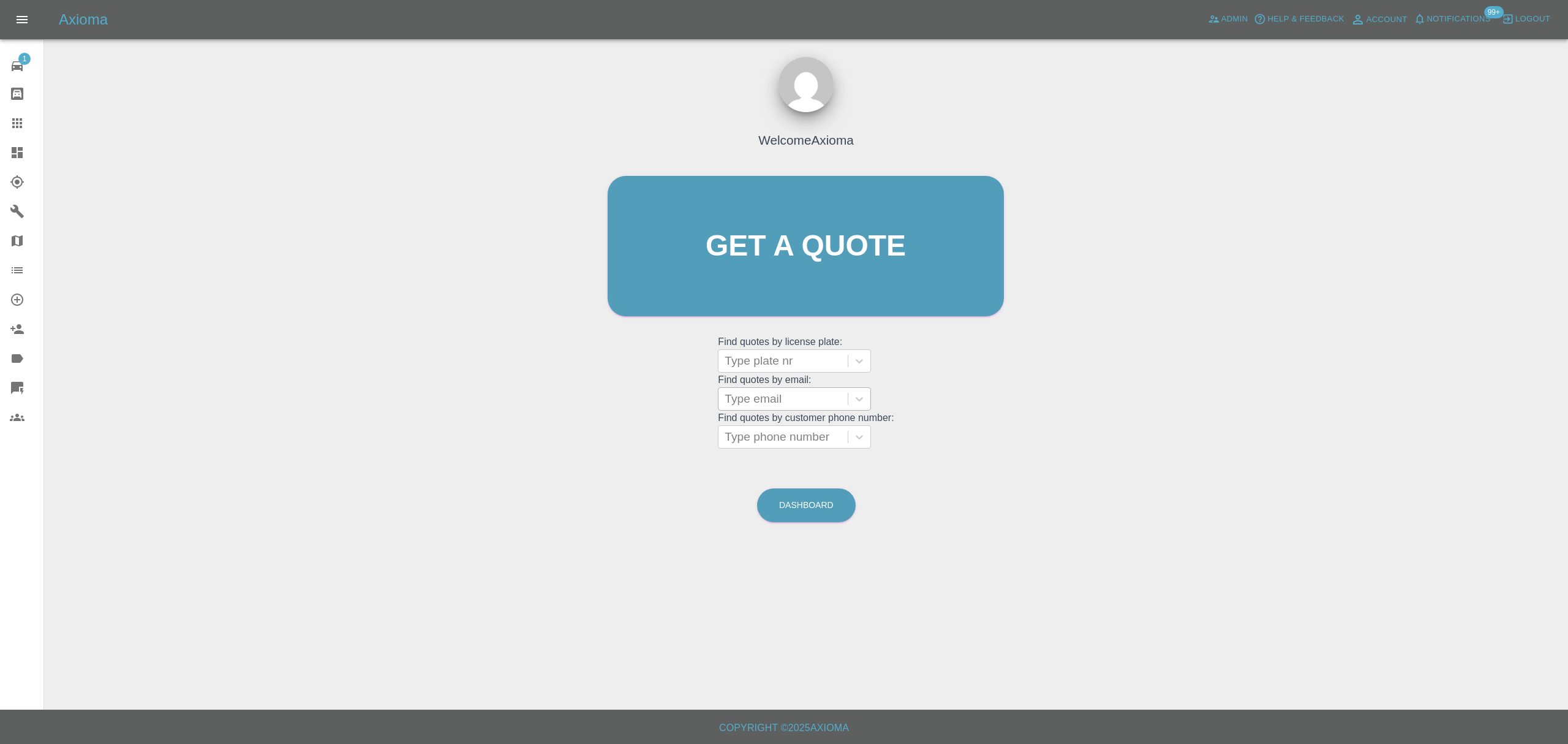
click at [794, 391] on div at bounding box center [783, 399] width 117 height 17
paste input "millissabooth98@gmail.com"
type input "millissabooth98@gmail.com"
click at [801, 429] on div "AF66HCE, Finished" at bounding box center [794, 430] width 153 height 25
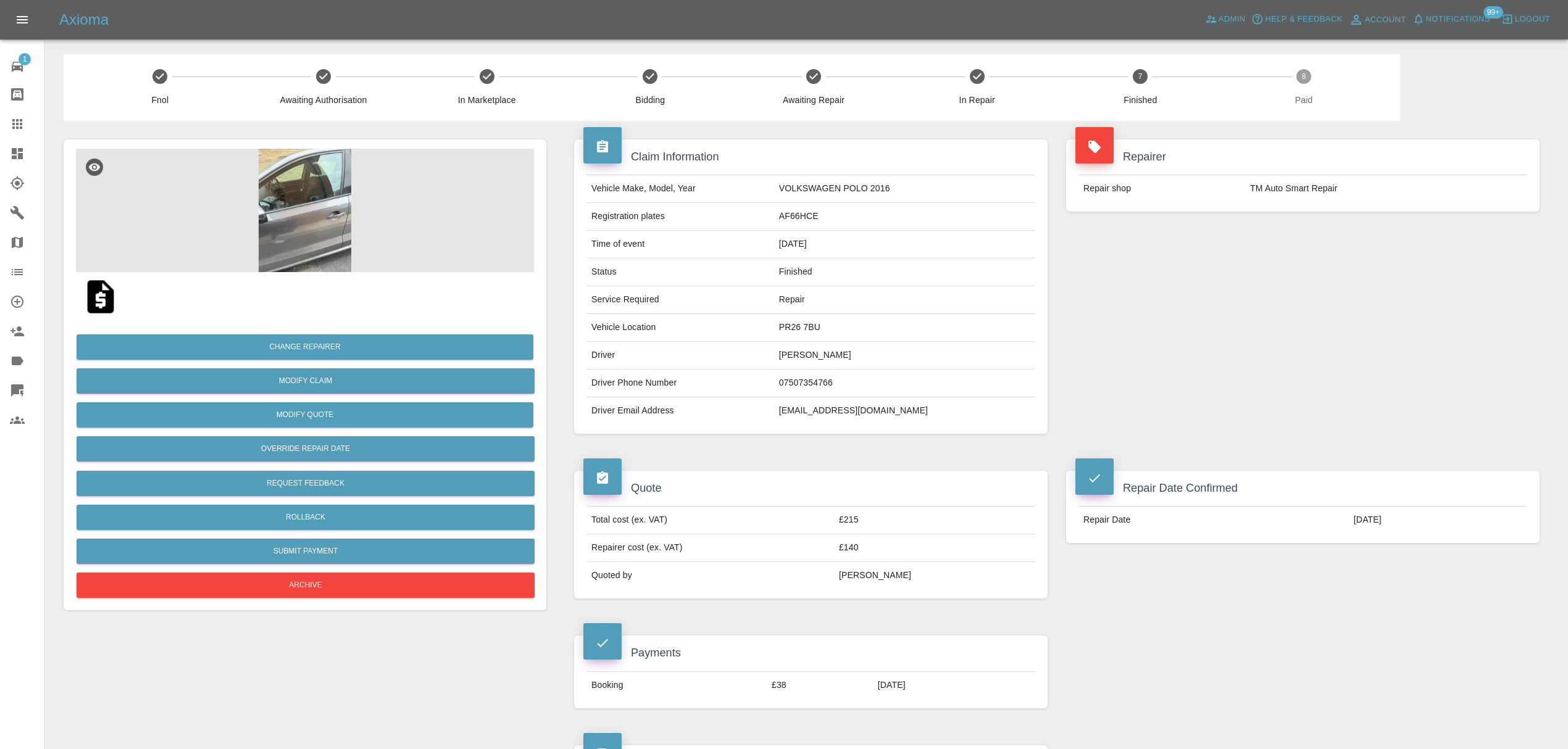
drag, startPoint x: 13, startPoint y: 121, endPoint x: 26, endPoint y: 124, distance: 13.3
click at [13, 121] on icon at bounding box center [17, 123] width 10 height 10
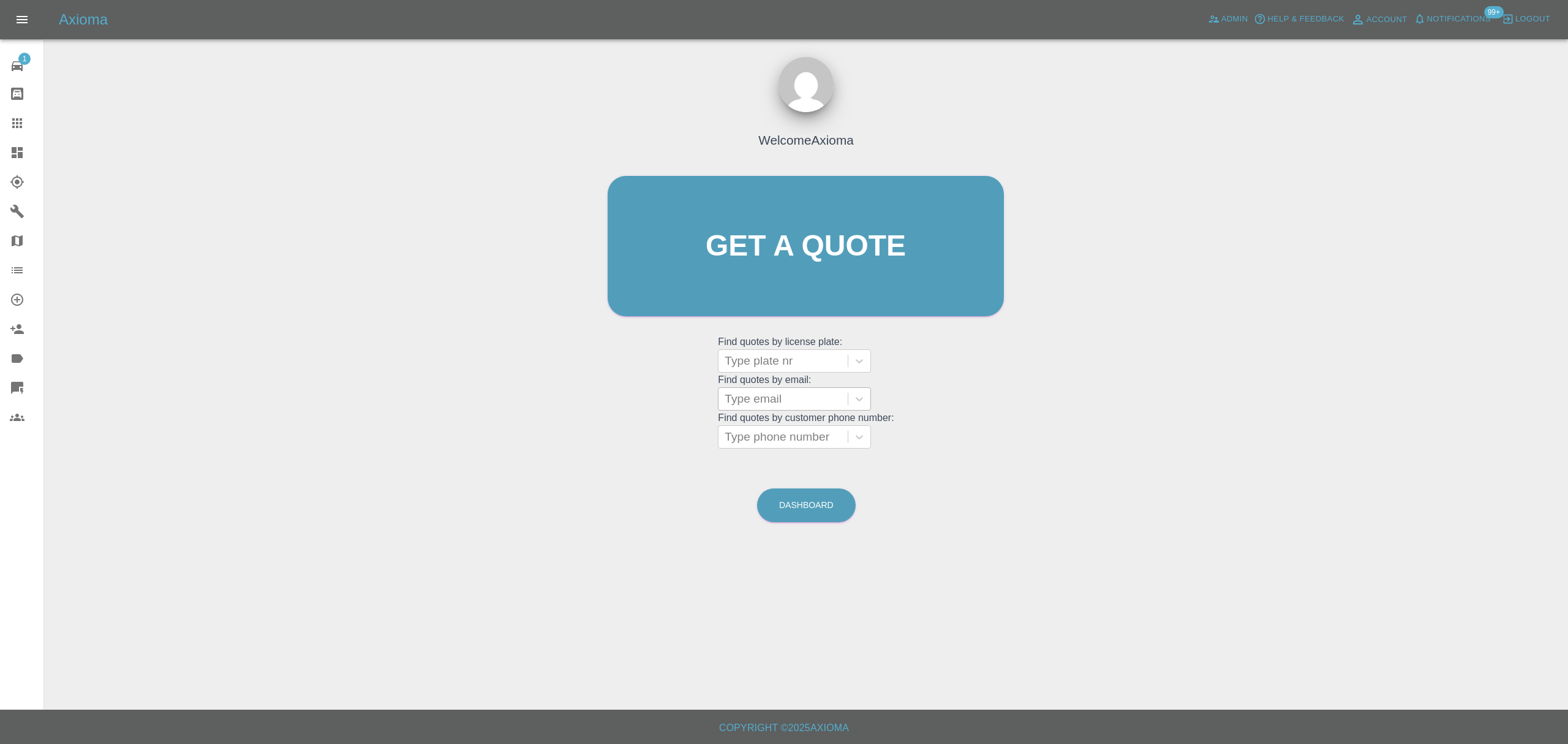
click at [814, 400] on div at bounding box center [783, 399] width 117 height 17
paste input "acr321@hotmail.co.uk"
type input "acr321@hotmail.co.uk"
paste input "acr321@hotmail.co.uk"
type input "acr321@hotmail.co.uk"
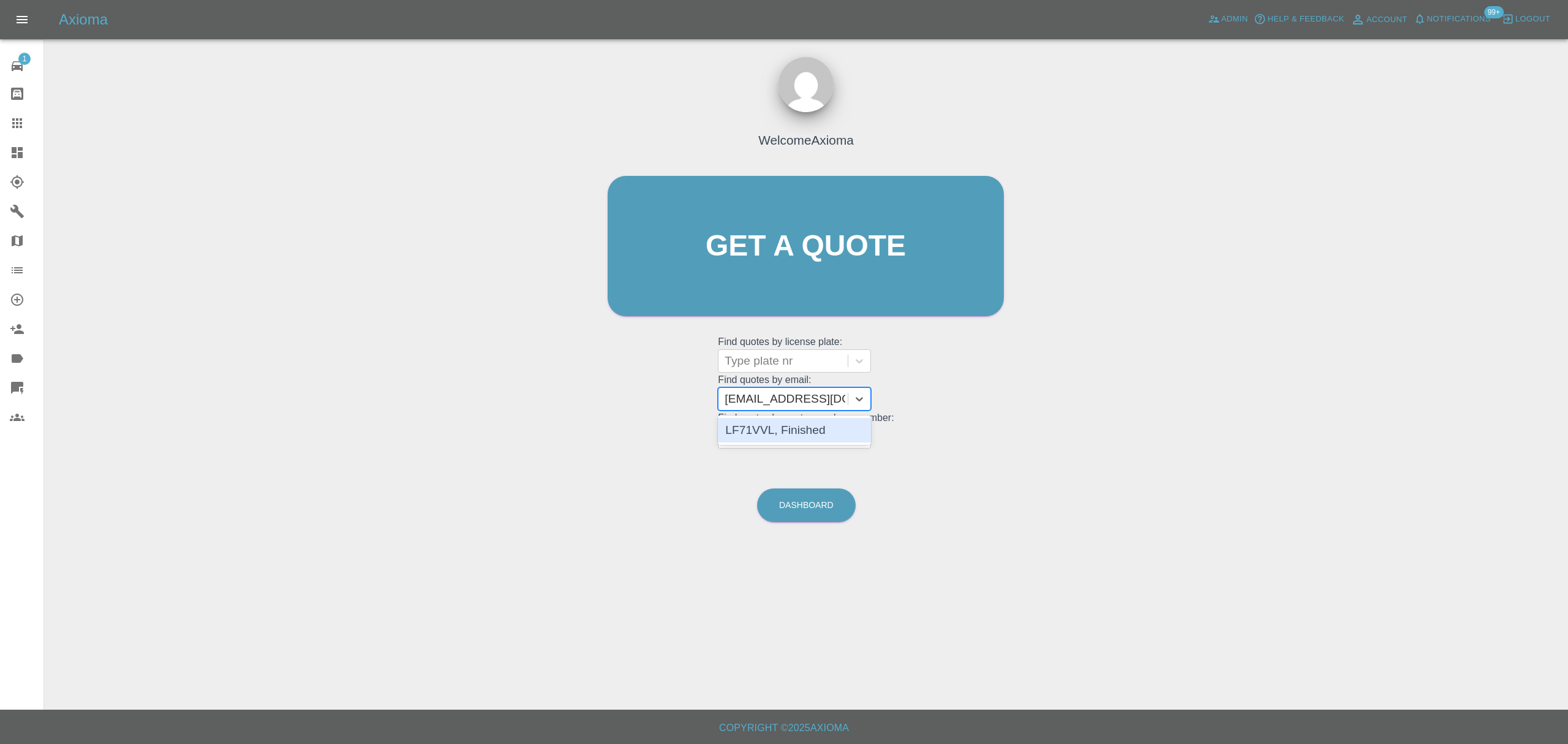
click at [835, 420] on div "LF71VVL, Finished" at bounding box center [794, 430] width 153 height 25
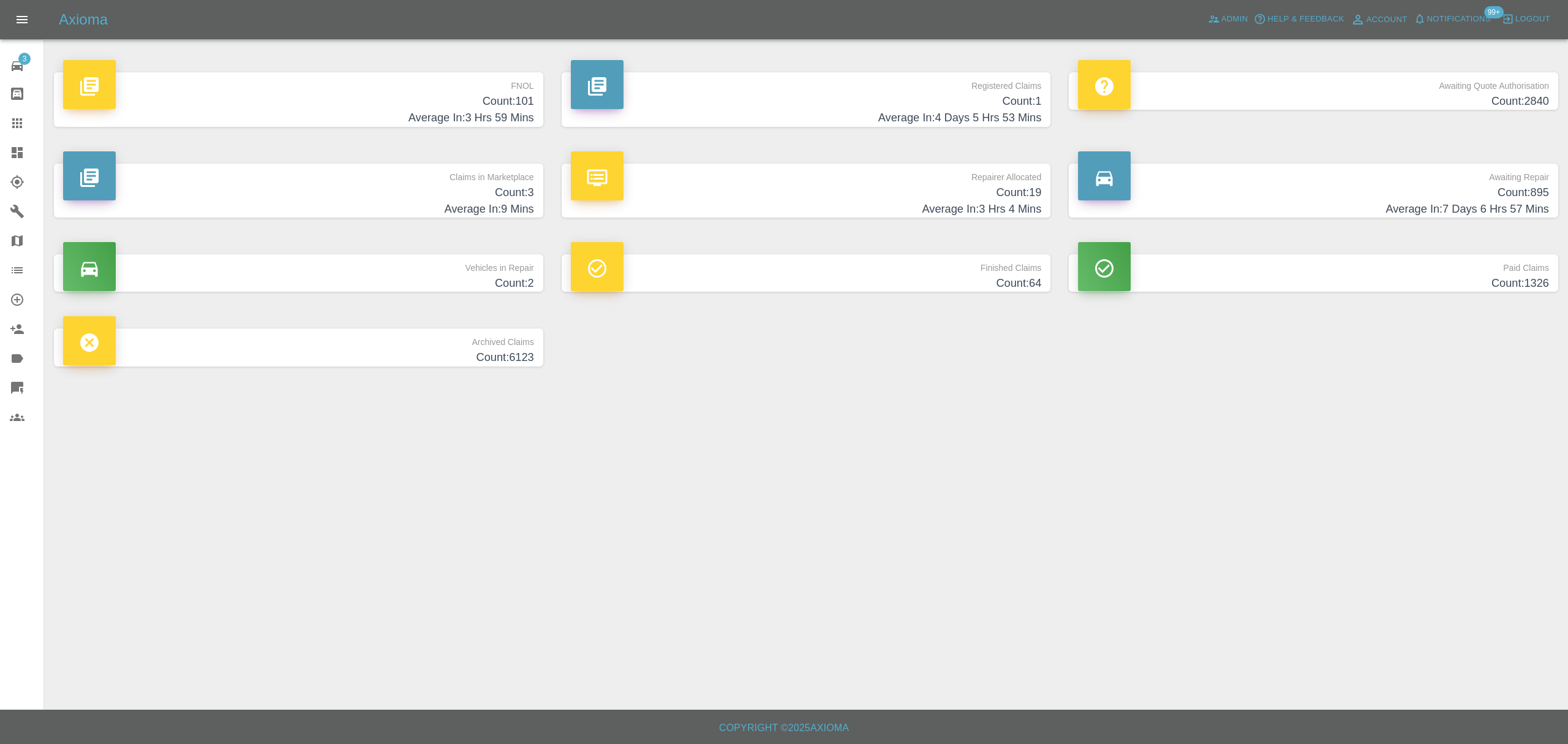
click at [18, 106] on link "Bodyshop home" at bounding box center [22, 94] width 43 height 29
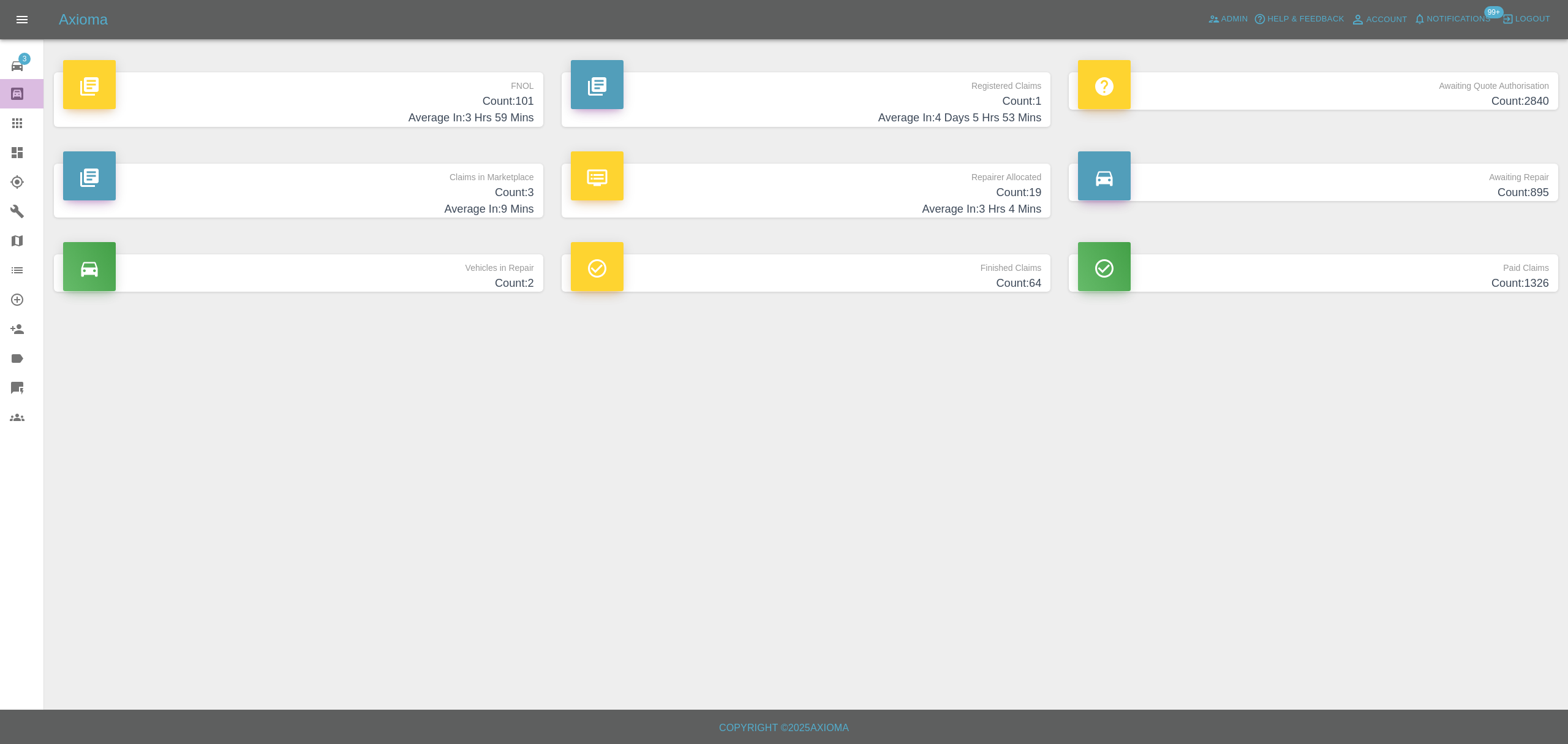
click at [22, 99] on icon at bounding box center [17, 94] width 12 height 12
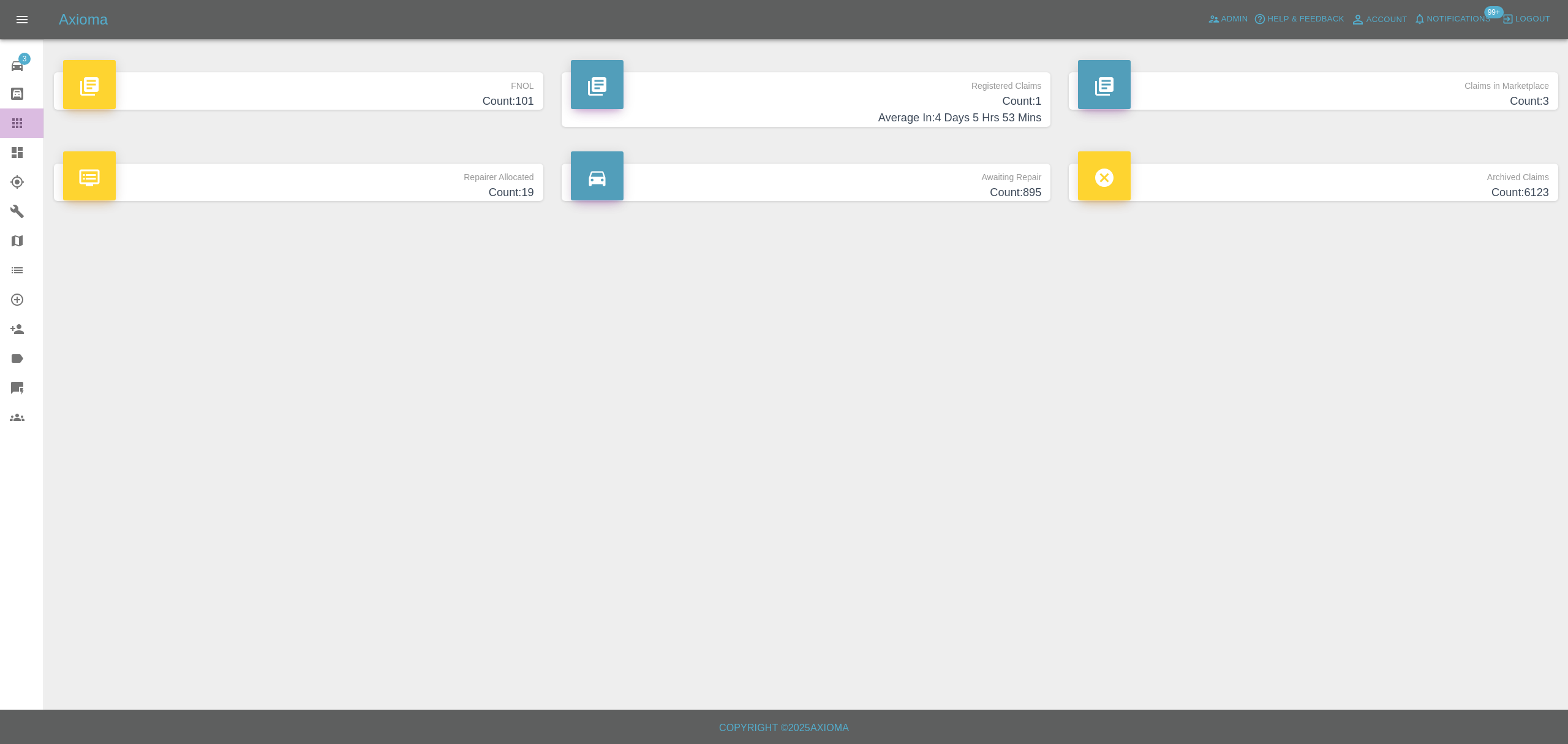
click at [16, 126] on icon at bounding box center [17, 123] width 10 height 10
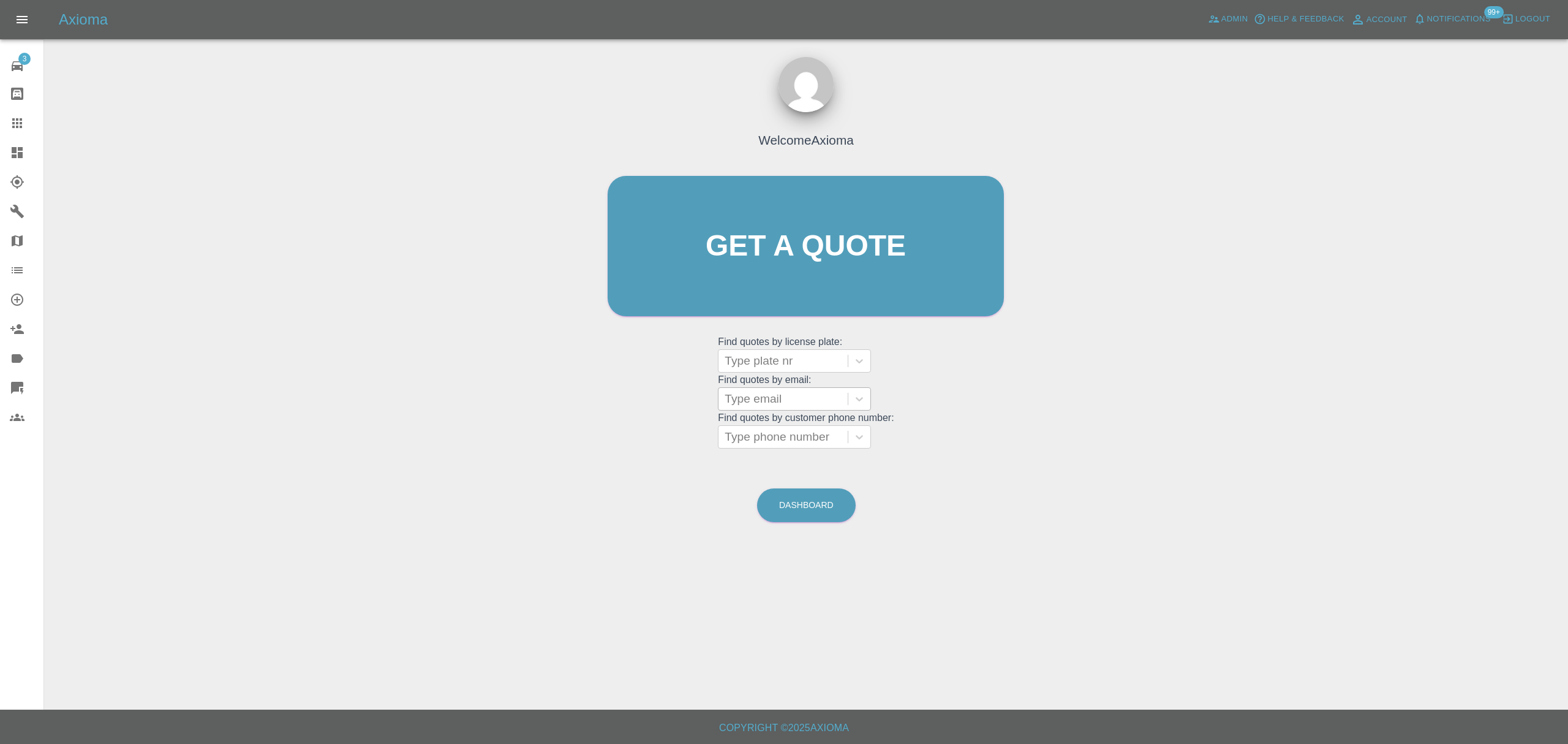
click at [764, 400] on div at bounding box center [783, 399] width 117 height 17
paste input "estotzel@johnsonsfleet.co.uk"
type input "estotzel@johnsonsfleet.co.uk"
click at [771, 426] on div "BL25ARZ, Awaiting Repair" at bounding box center [794, 437] width 153 height 39
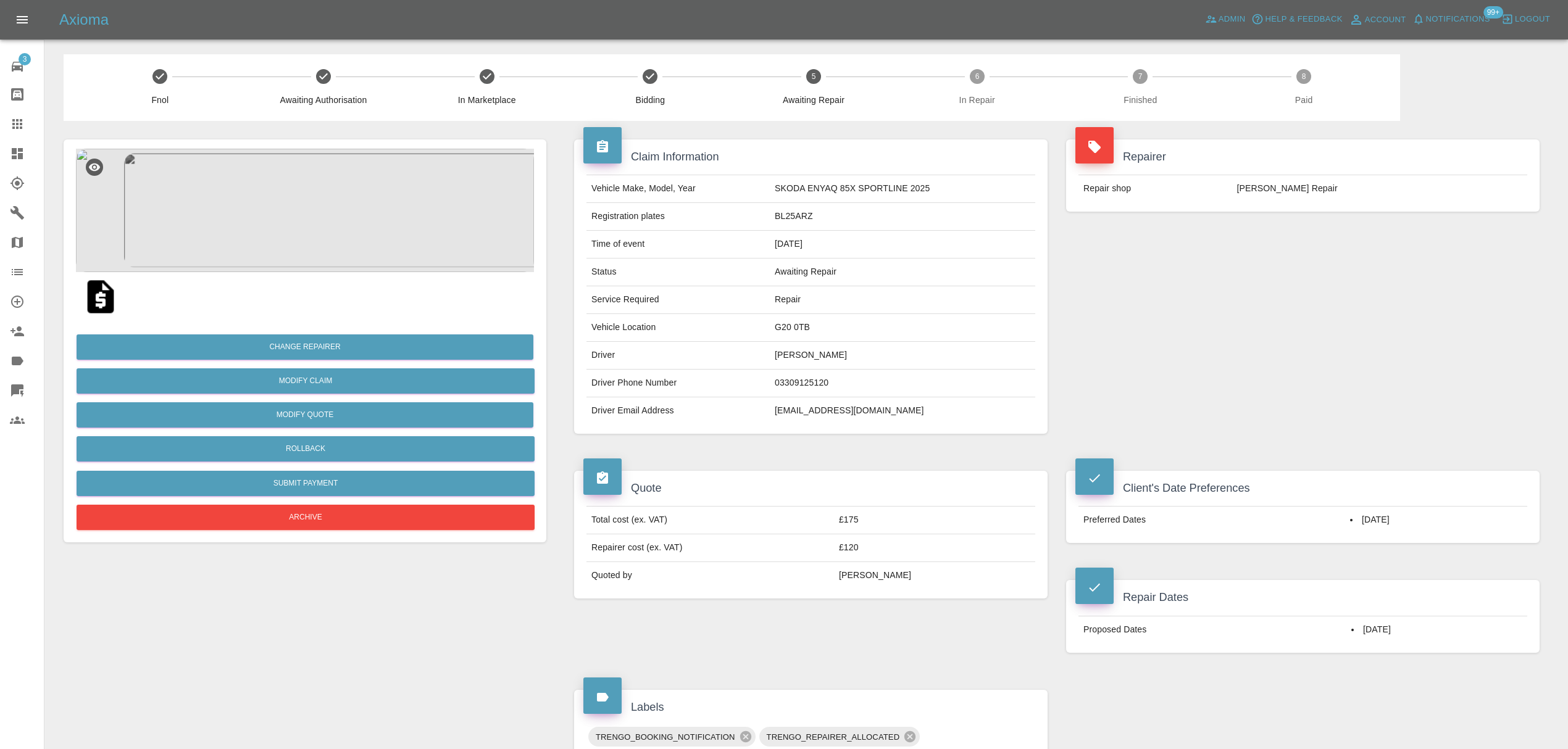
drag, startPoint x: 12, startPoint y: 127, endPoint x: 43, endPoint y: 152, distance: 39.8
click at [12, 127] on icon at bounding box center [17, 123] width 10 height 10
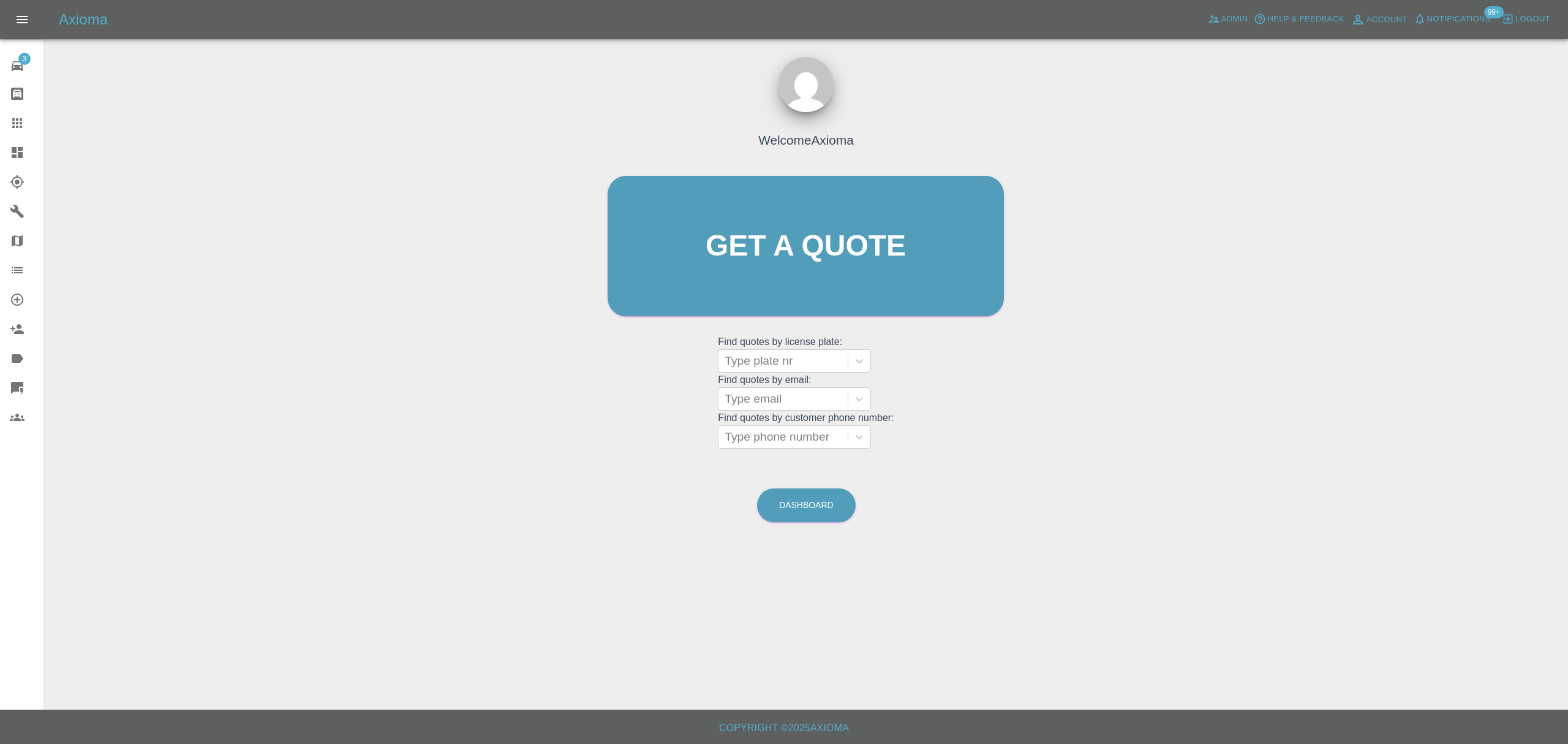
click at [768, 412] on grid "Find quotes by customer phone number: Type phone number" at bounding box center [806, 430] width 176 height 36
click at [768, 401] on div at bounding box center [783, 399] width 117 height 17
paste input "shaneconlon@chartersgroup.com"
type input "shaneconlon@chartersgroup.com"
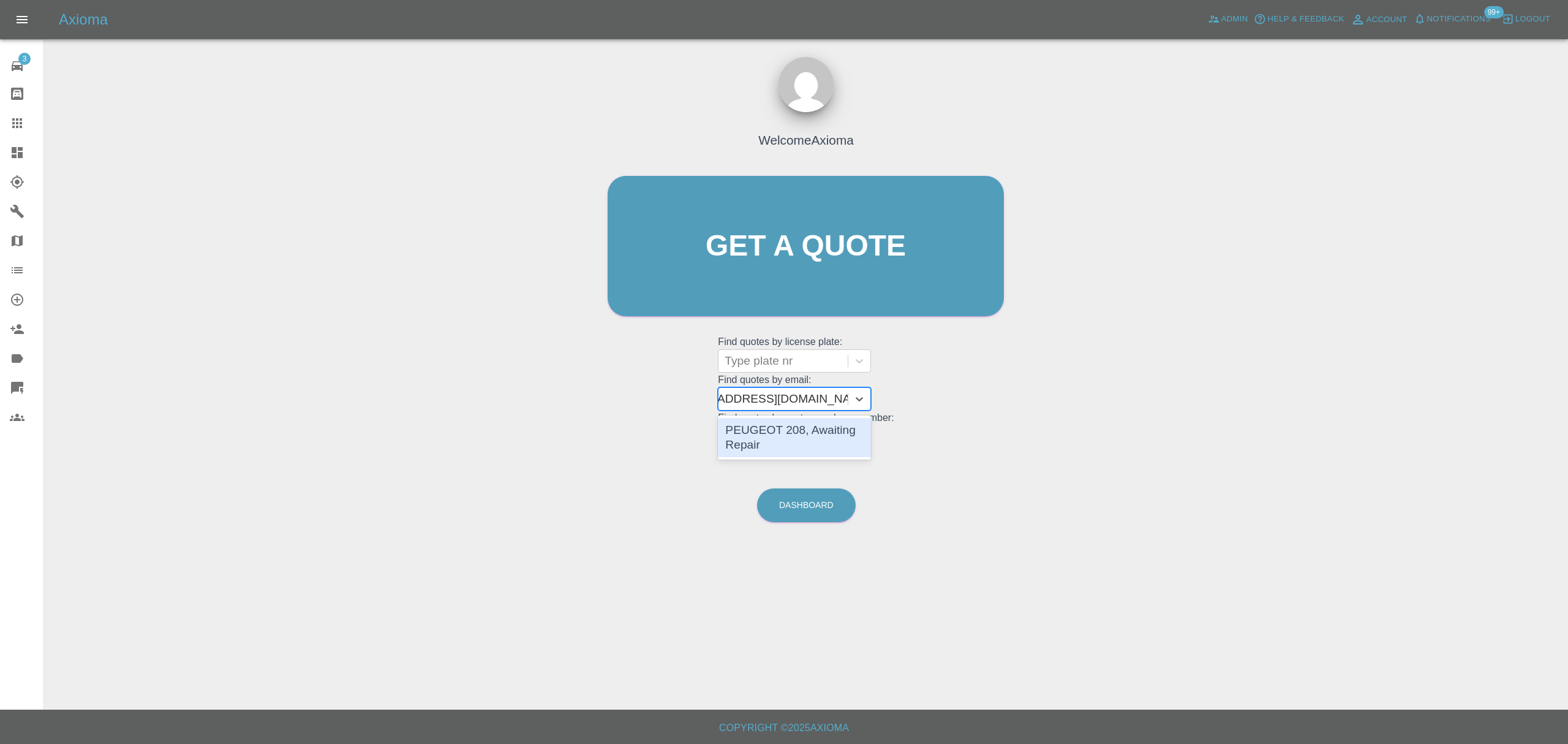
click at [767, 436] on div "PEUGEOT 208, Awaiting Repair" at bounding box center [794, 437] width 153 height 39
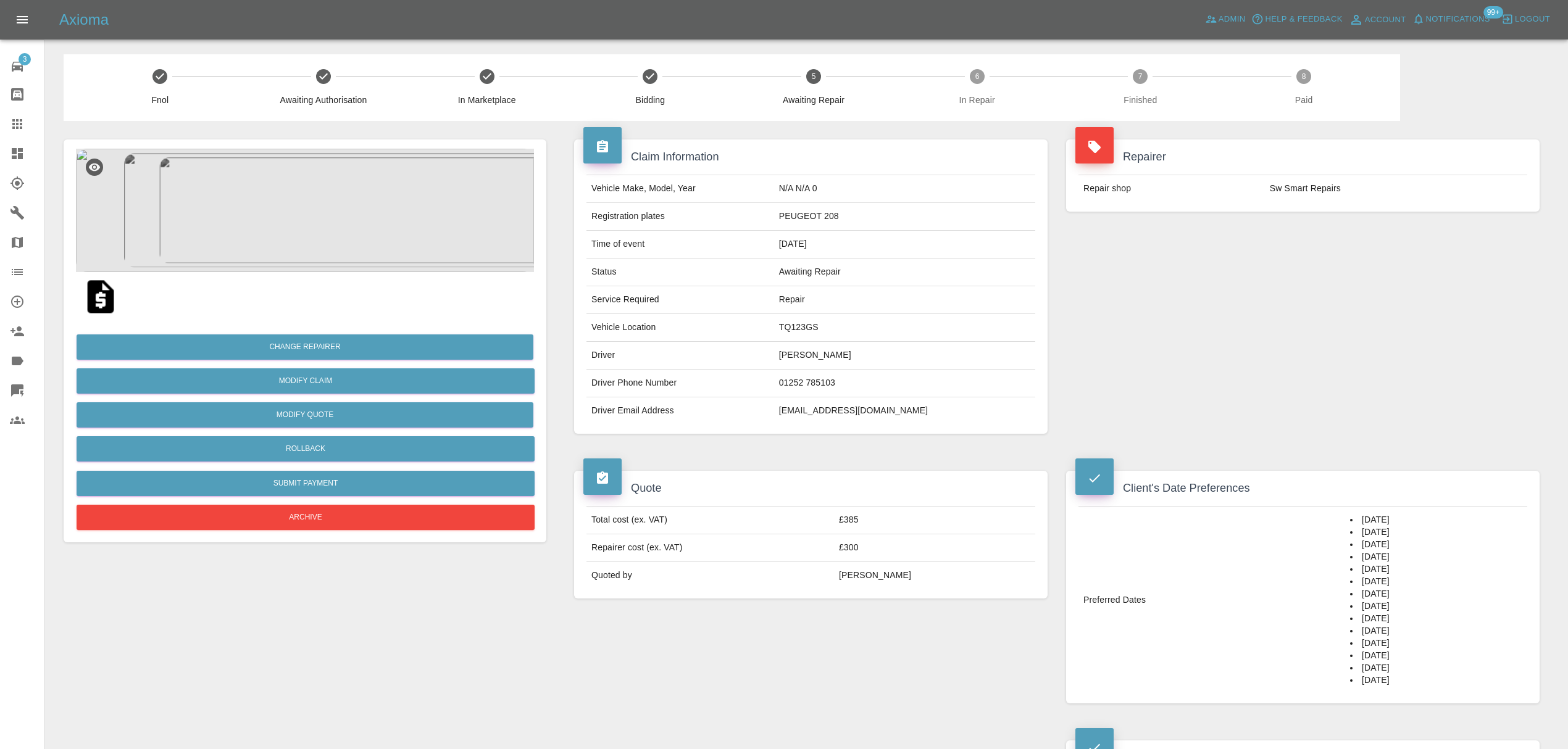
click at [16, 122] on icon at bounding box center [17, 123] width 15 height 15
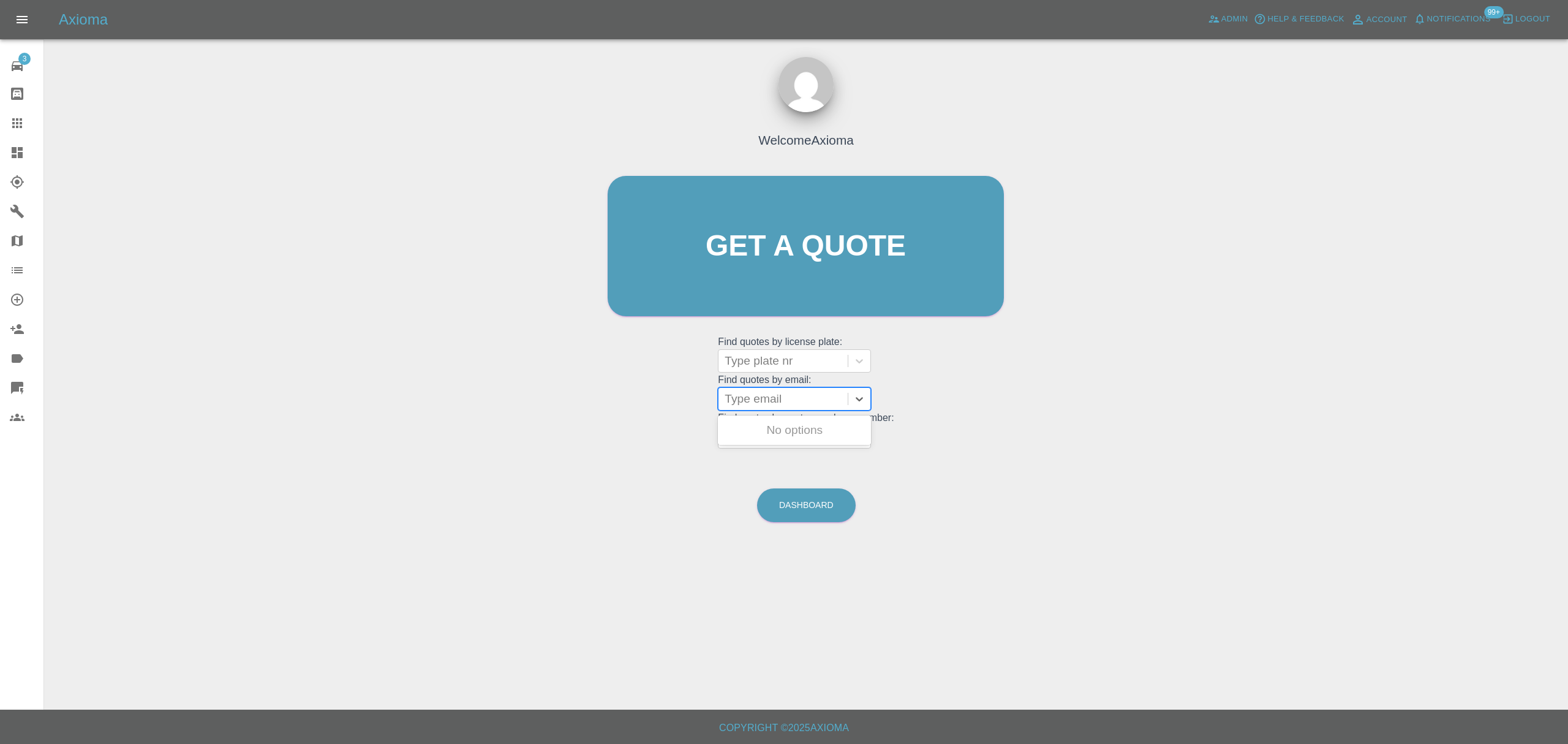
click at [739, 396] on div at bounding box center [783, 399] width 117 height 17
paste input "Afraz_48@hotmail.com"
type input "Afraz_48@hotmail.com"
click at [757, 427] on div "EX15FDO, Awaiting Repair" at bounding box center [794, 437] width 153 height 39
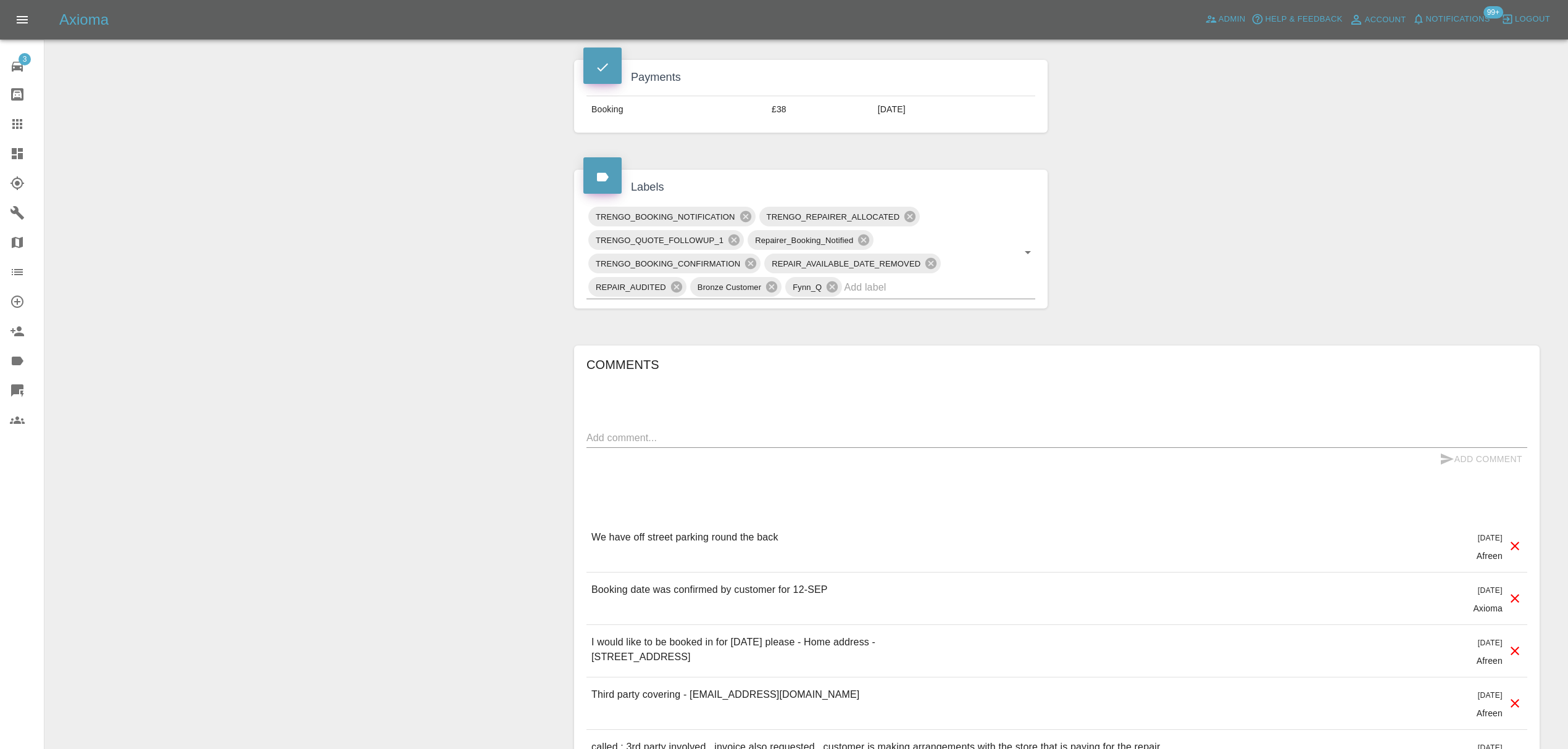
scroll to position [582, 0]
